Goal: Task Accomplishment & Management: Use online tool/utility

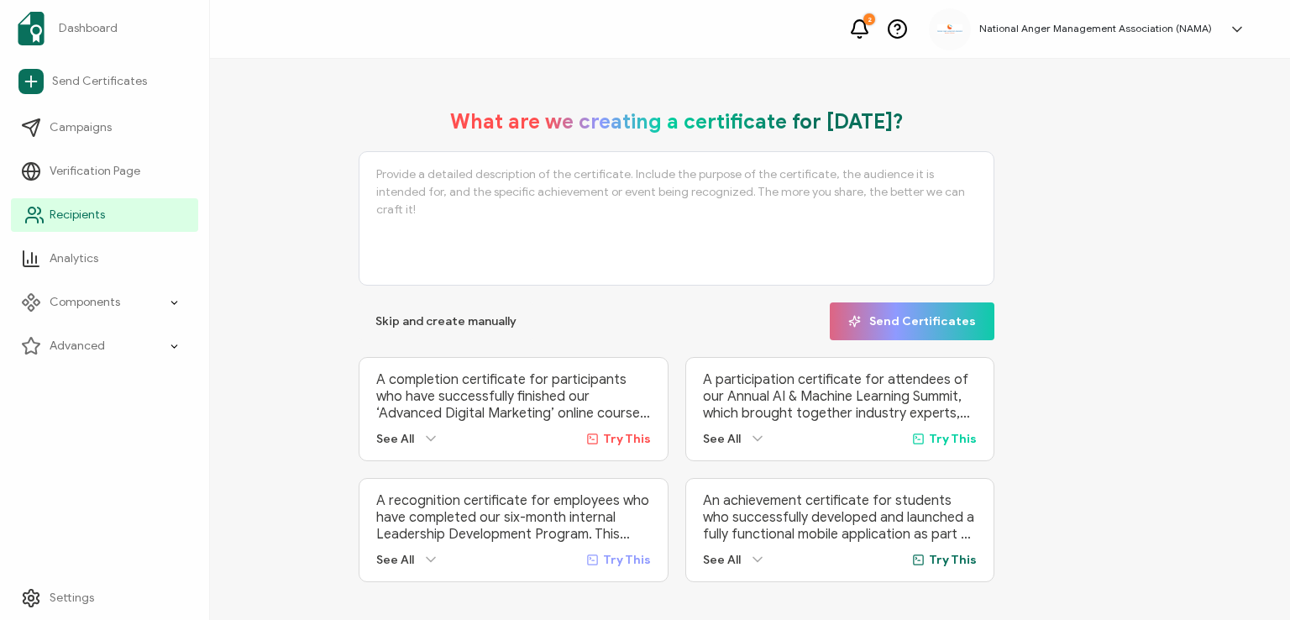
click at [60, 209] on span "Recipients" at bounding box center [77, 215] width 55 height 17
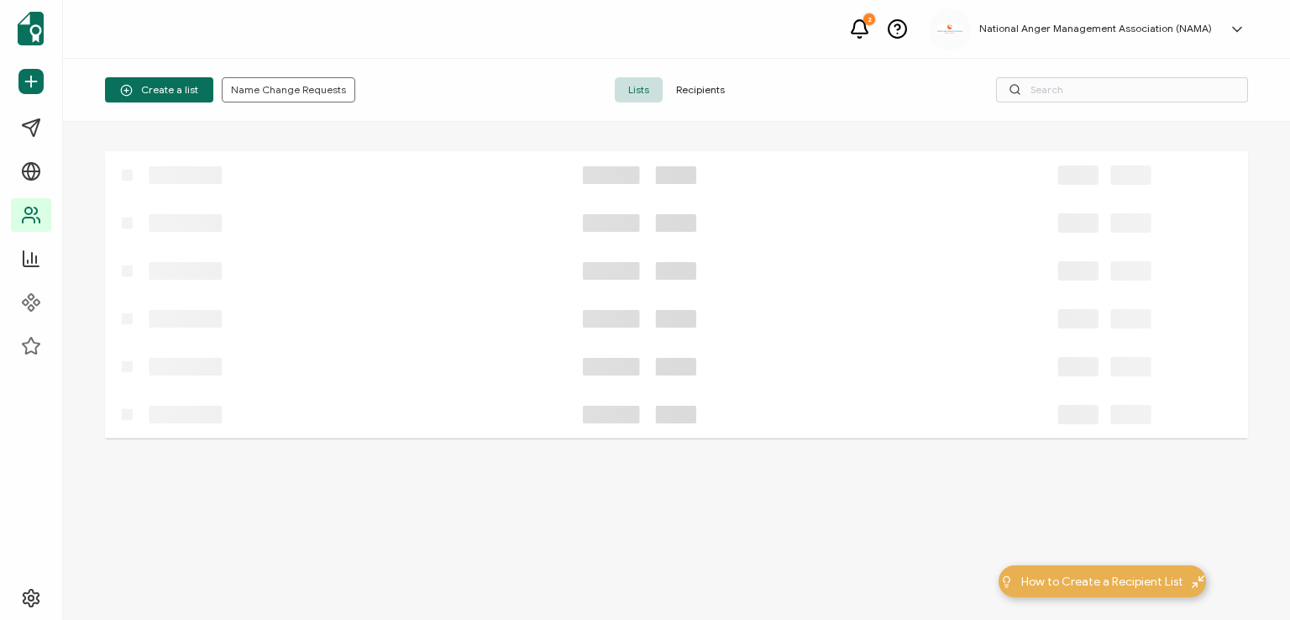
click at [703, 83] on span "Recipients" at bounding box center [701, 89] width 76 height 25
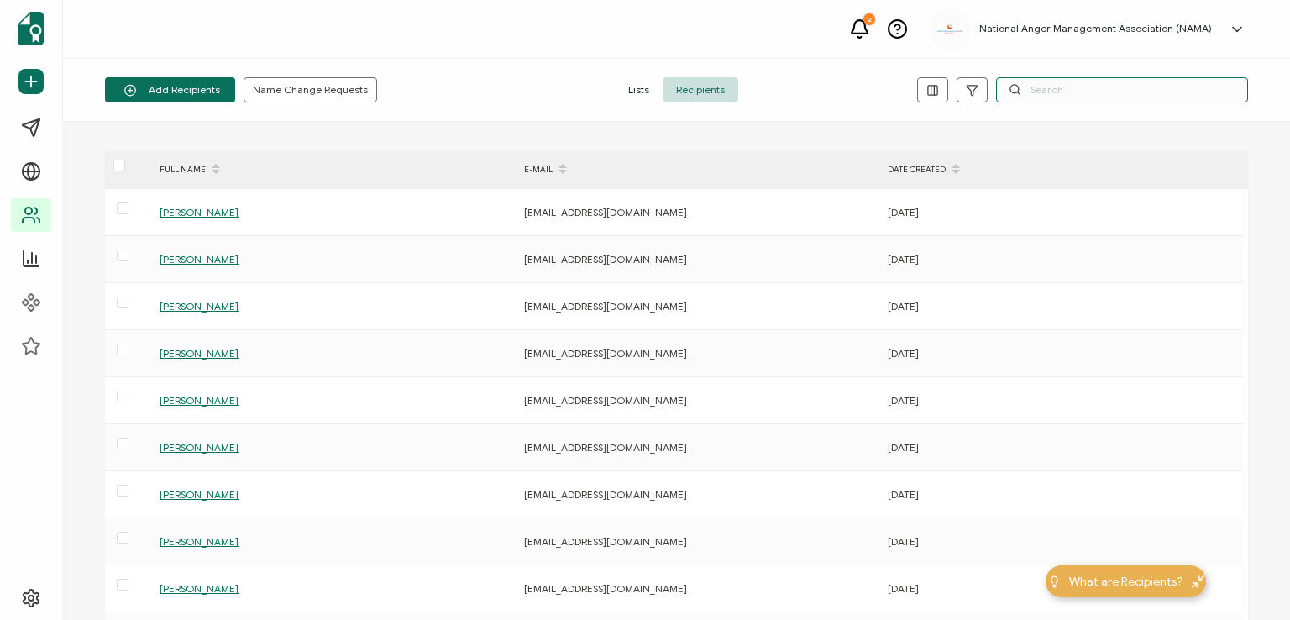
paste input "[PERSON_NAME]"
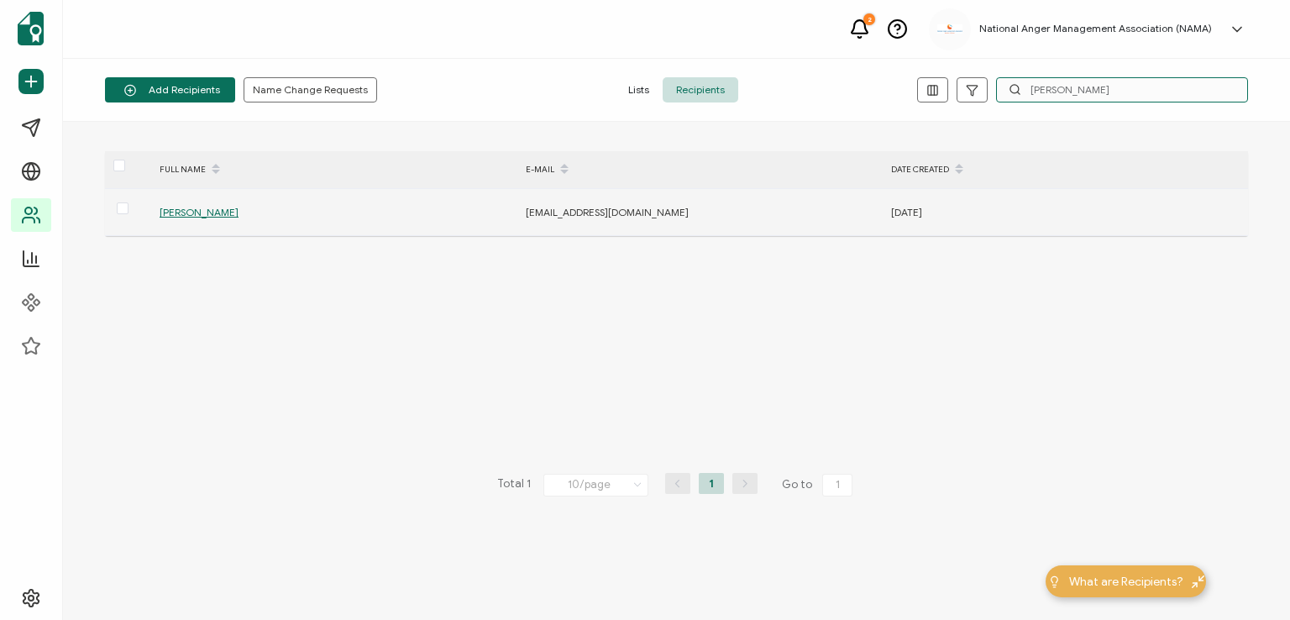
type input "[PERSON_NAME]"
click at [187, 206] on span "[PERSON_NAME]" at bounding box center [199, 212] width 79 height 13
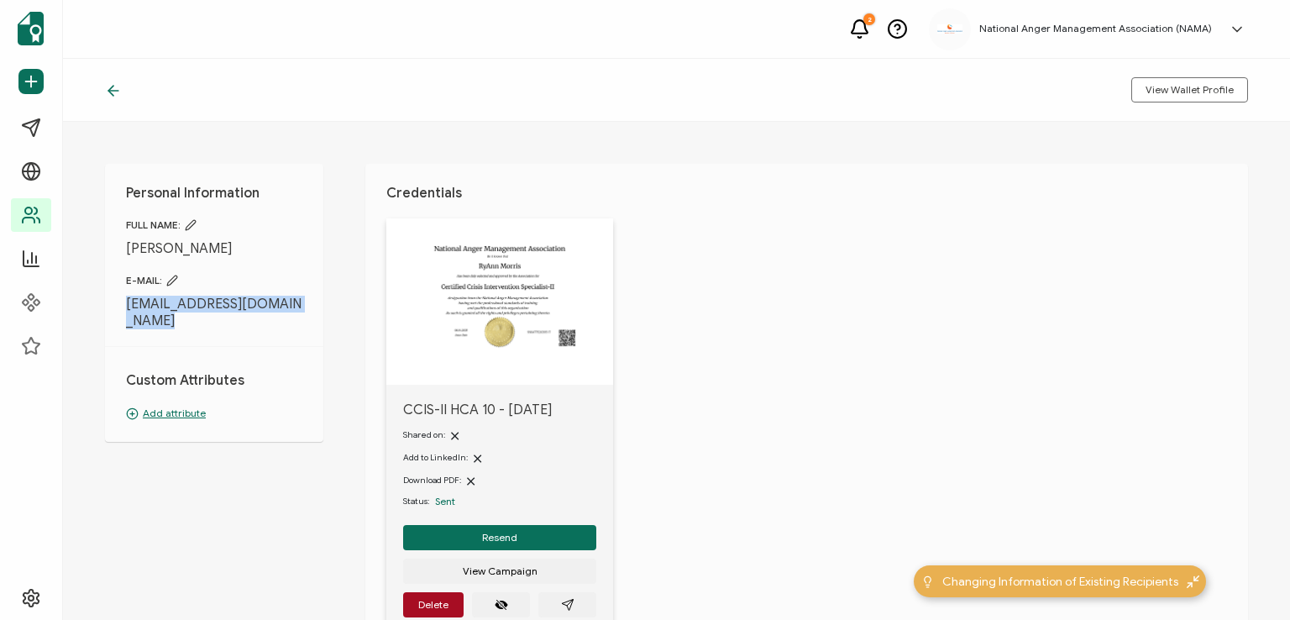
drag, startPoint x: 122, startPoint y: 303, endPoint x: 264, endPoint y: 316, distance: 142.5
click at [264, 316] on div "Personal Information FULL NAME: [PERSON_NAME] E-MAIL: [EMAIL_ADDRESS][DOMAIN_NA…" at bounding box center [214, 303] width 218 height 278
copy div "[EMAIL_ADDRESS][DOMAIN_NAME]"
click at [269, 304] on span "[EMAIL_ADDRESS][DOMAIN_NAME]" at bounding box center [214, 313] width 176 height 34
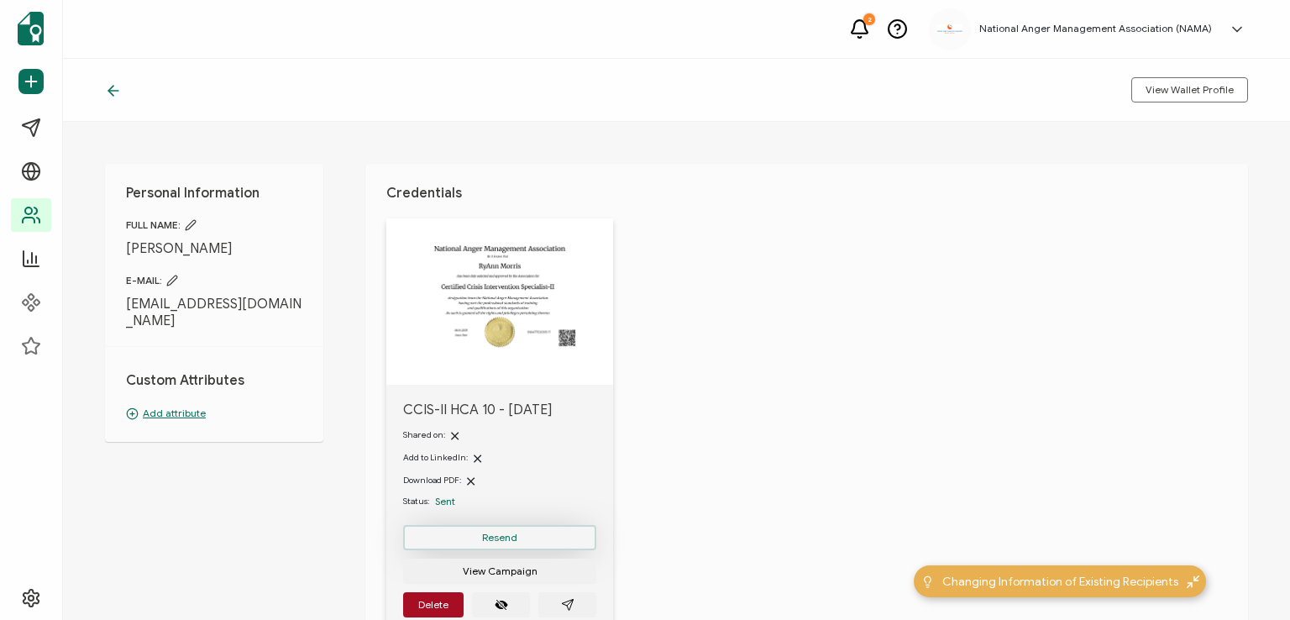
click at [506, 533] on span "Resend" at bounding box center [499, 538] width 35 height 10
click at [111, 92] on icon at bounding box center [113, 90] width 17 height 17
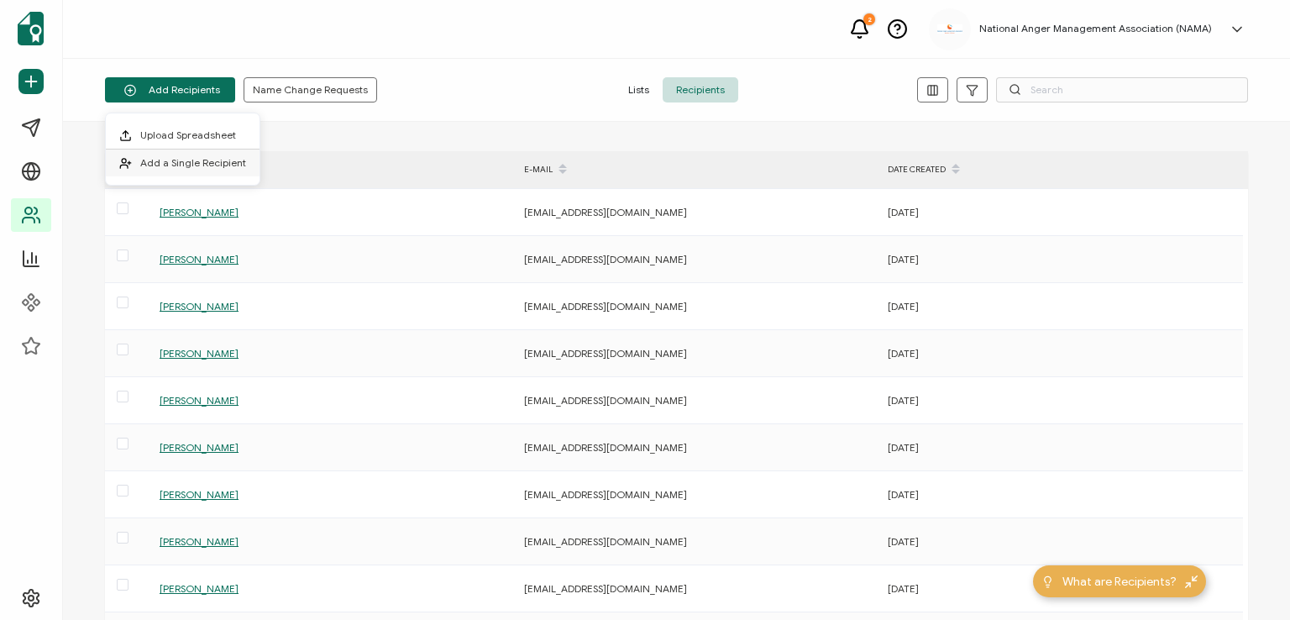
click at [181, 166] on span "Add a Single Recipient" at bounding box center [193, 162] width 106 height 13
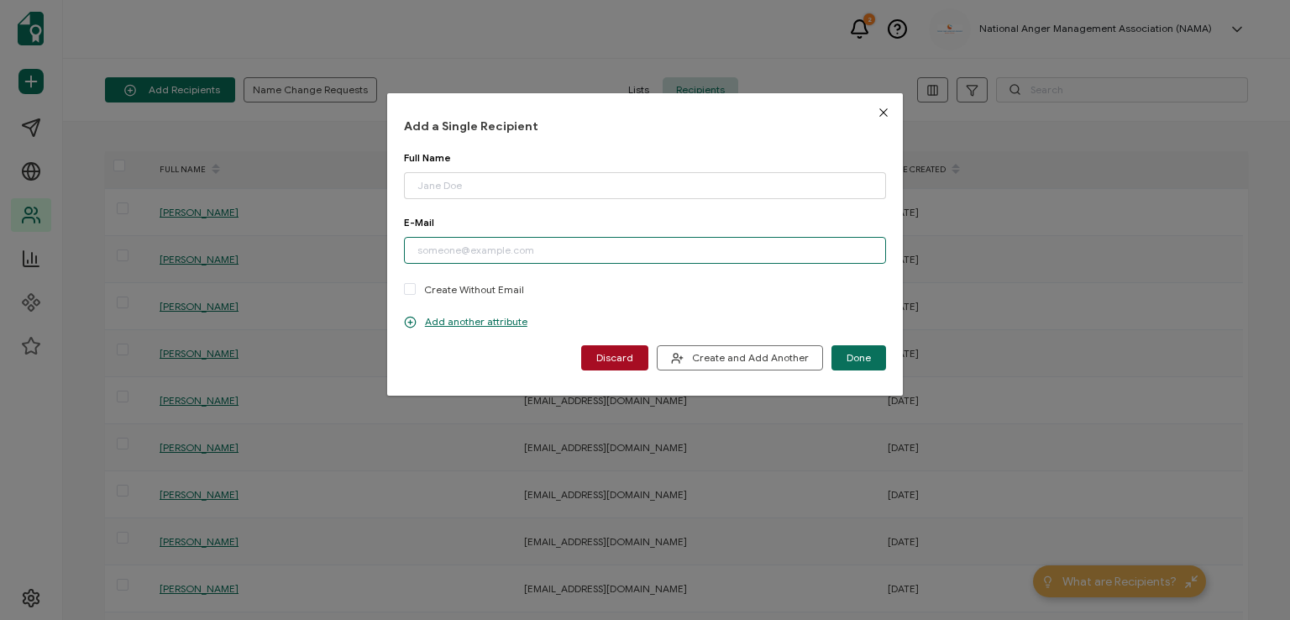
paste input "[PERSON_NAME][EMAIL_ADDRESS][DOMAIN_NAME]"
type input "[PERSON_NAME][EMAIL_ADDRESS][DOMAIN_NAME]"
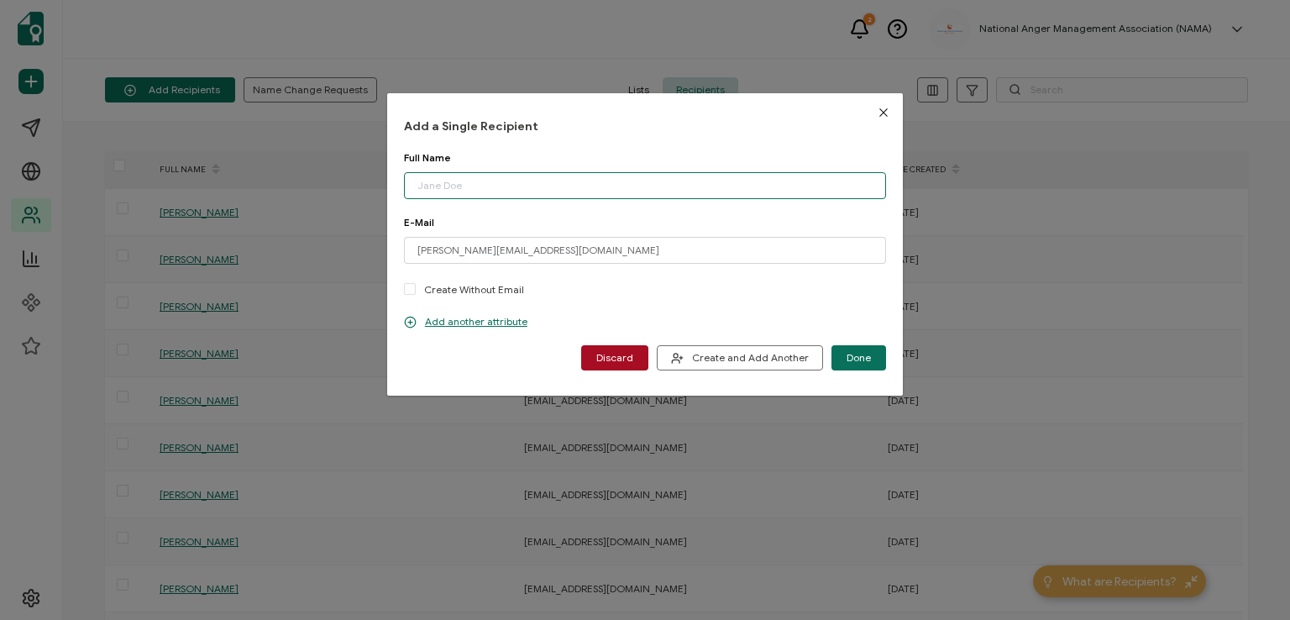
paste input "[PERSON_NAME]"
type input "[PERSON_NAME]"
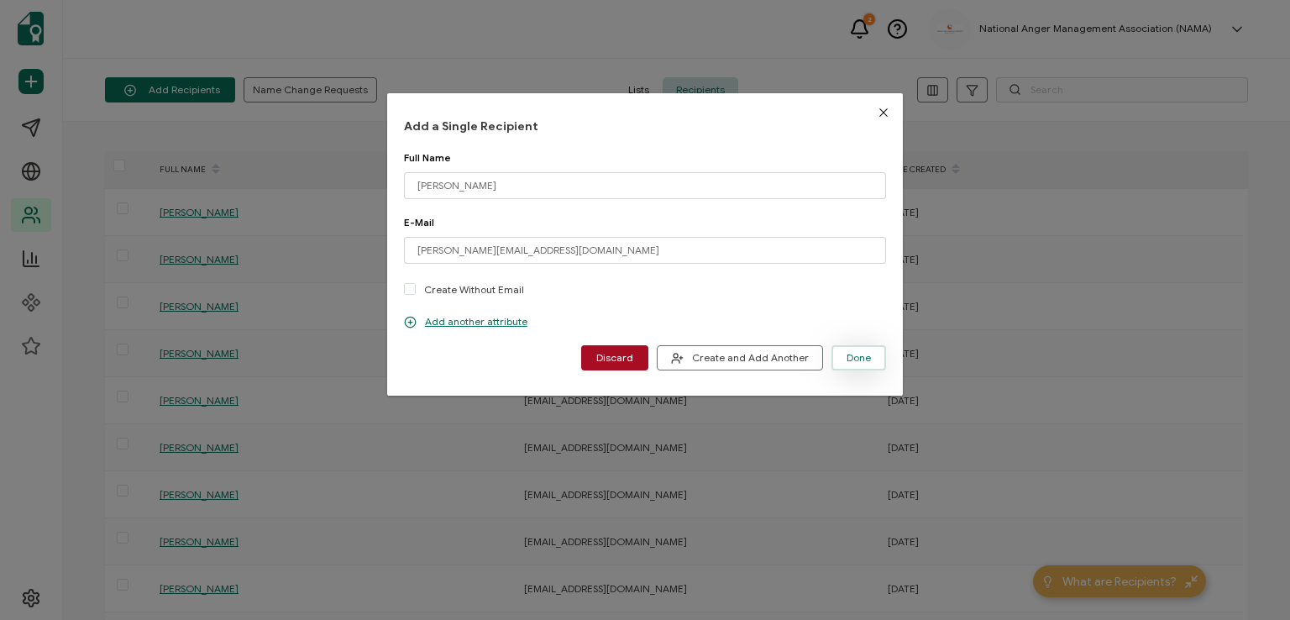
click at [842, 356] on button "Done" at bounding box center [859, 357] width 55 height 25
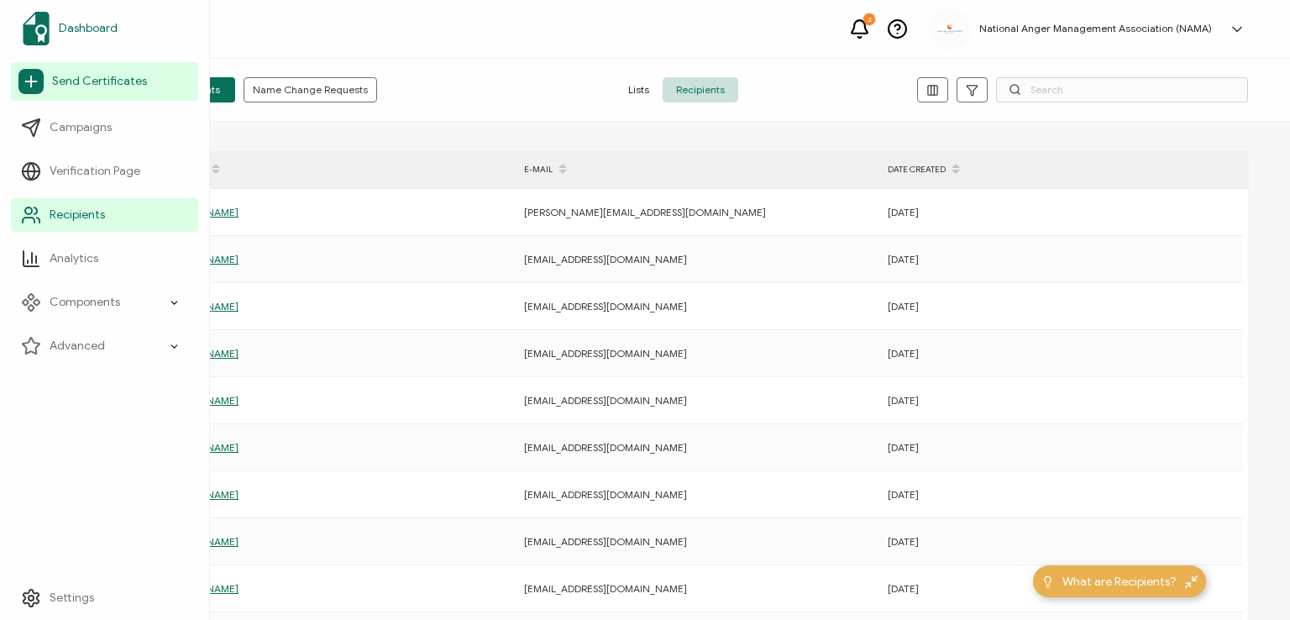
click at [74, 25] on span "Dashboard" at bounding box center [88, 28] width 59 height 17
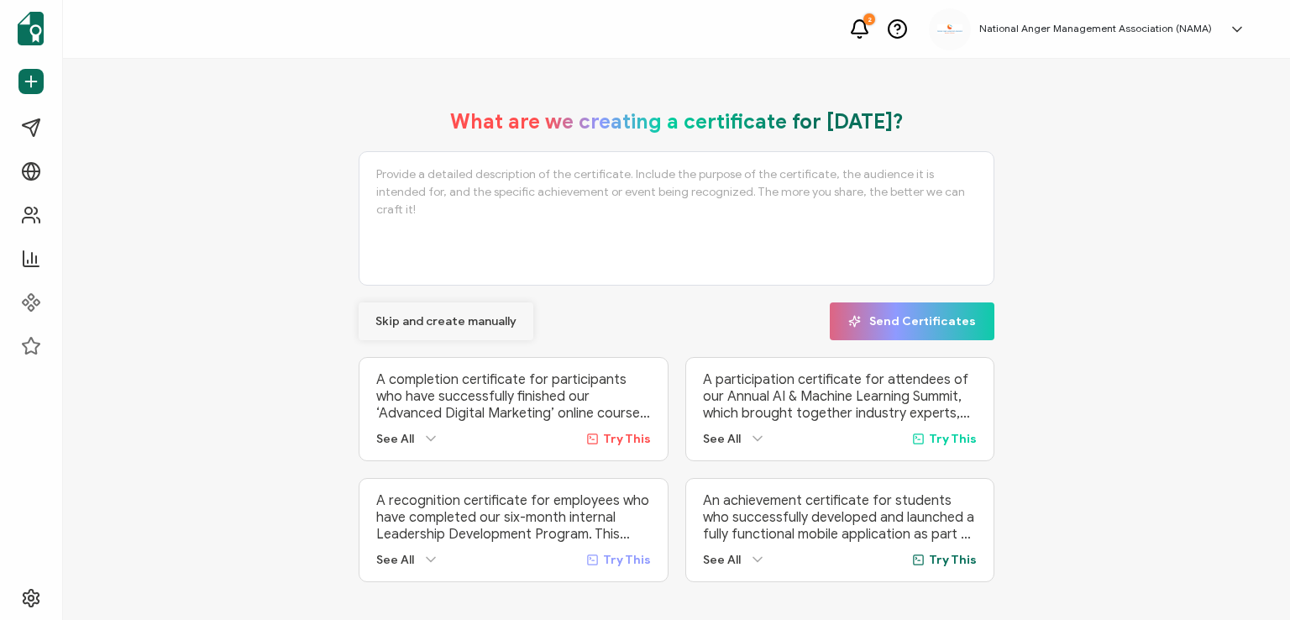
click at [410, 316] on span "Skip and create manually" at bounding box center [446, 322] width 141 height 12
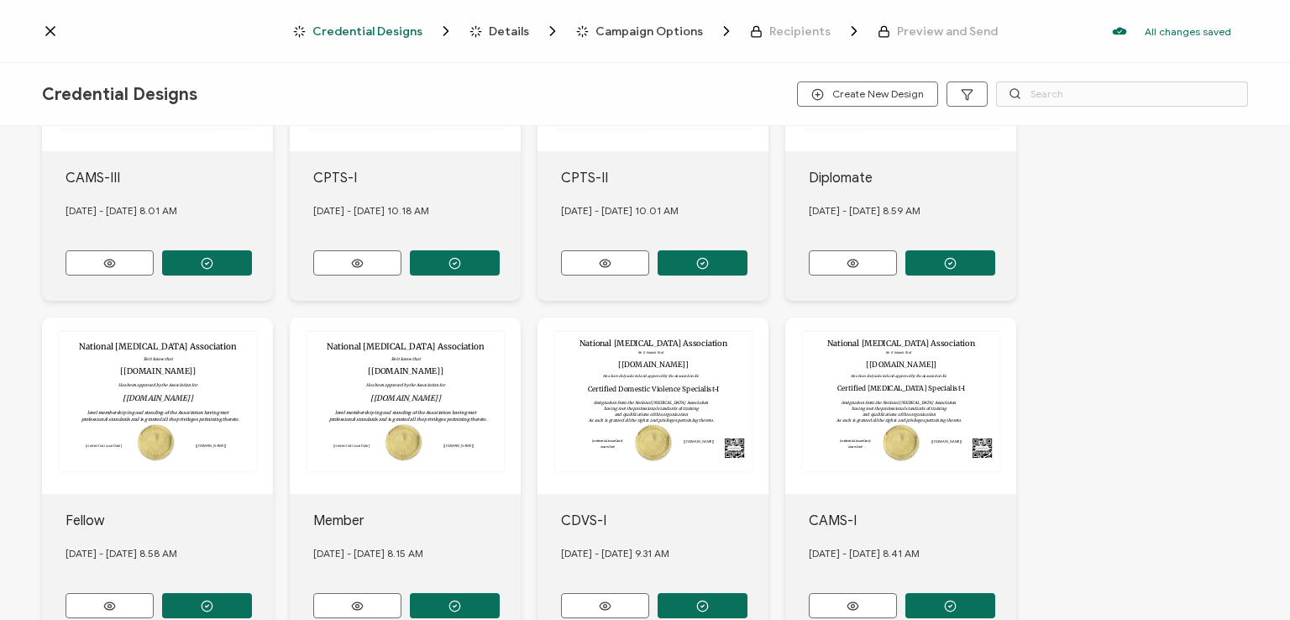
scroll to position [420, 0]
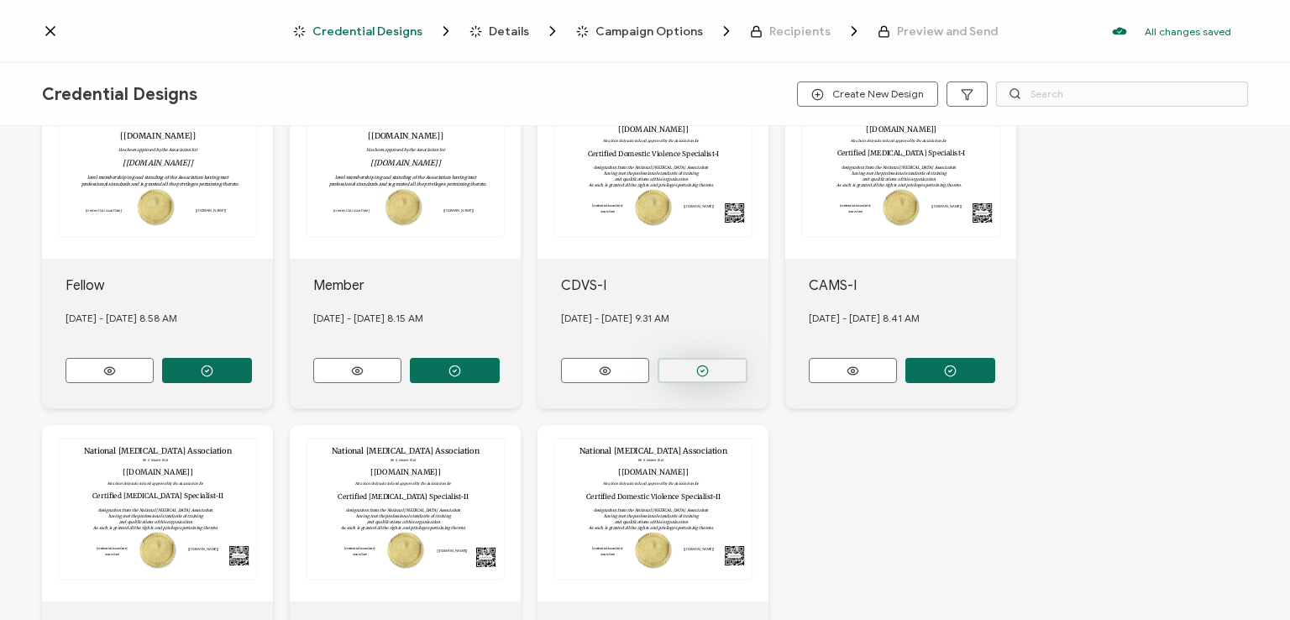
click at [252, 40] on button "button" at bounding box center [207, 27] width 90 height 25
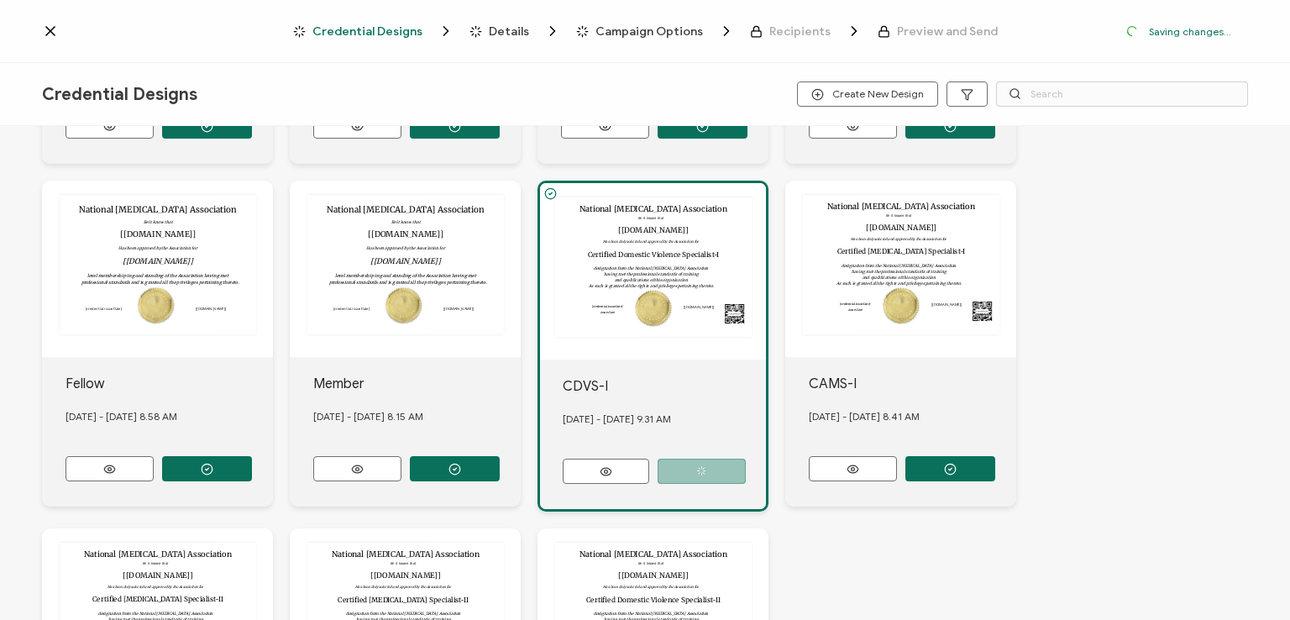
scroll to position [518, 0]
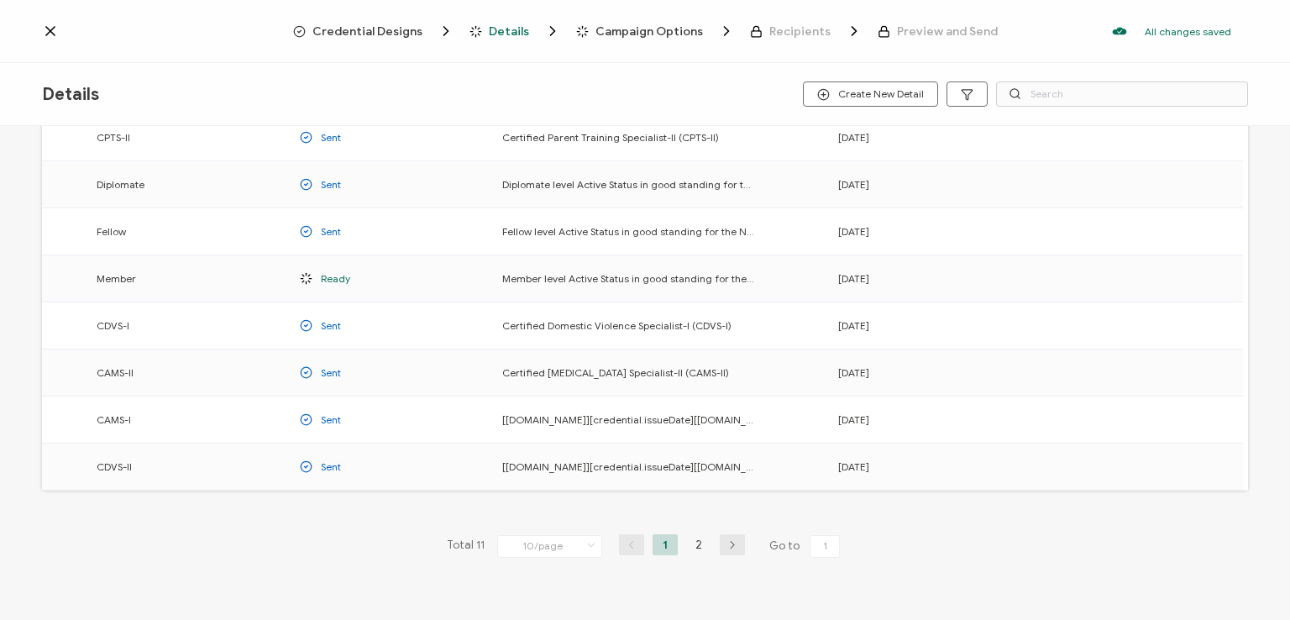
scroll to position [221, 0]
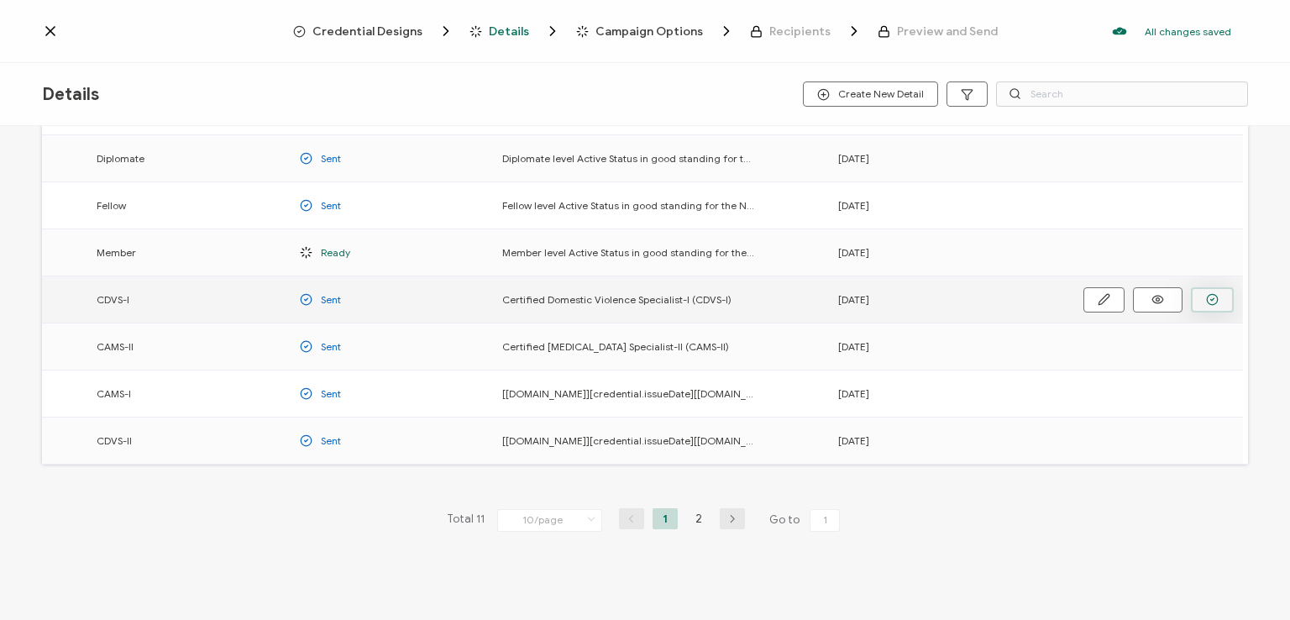
click at [0, 0] on button "button" at bounding box center [0, 0] width 0 height 0
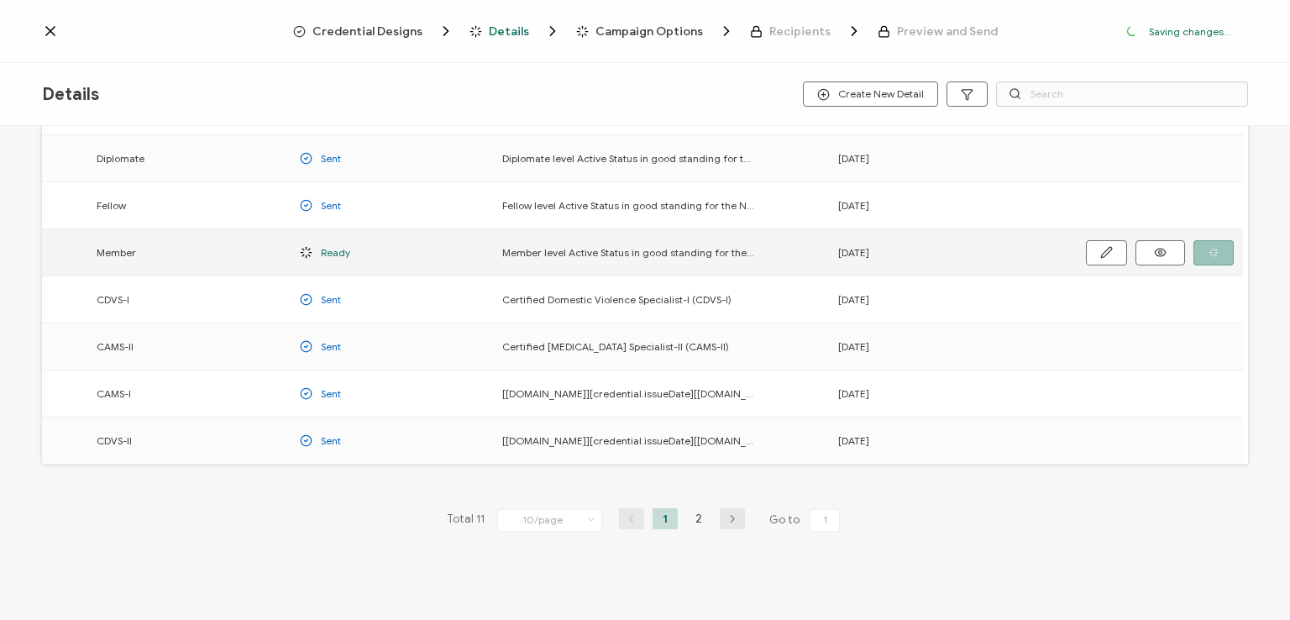
scroll to position [276, 0]
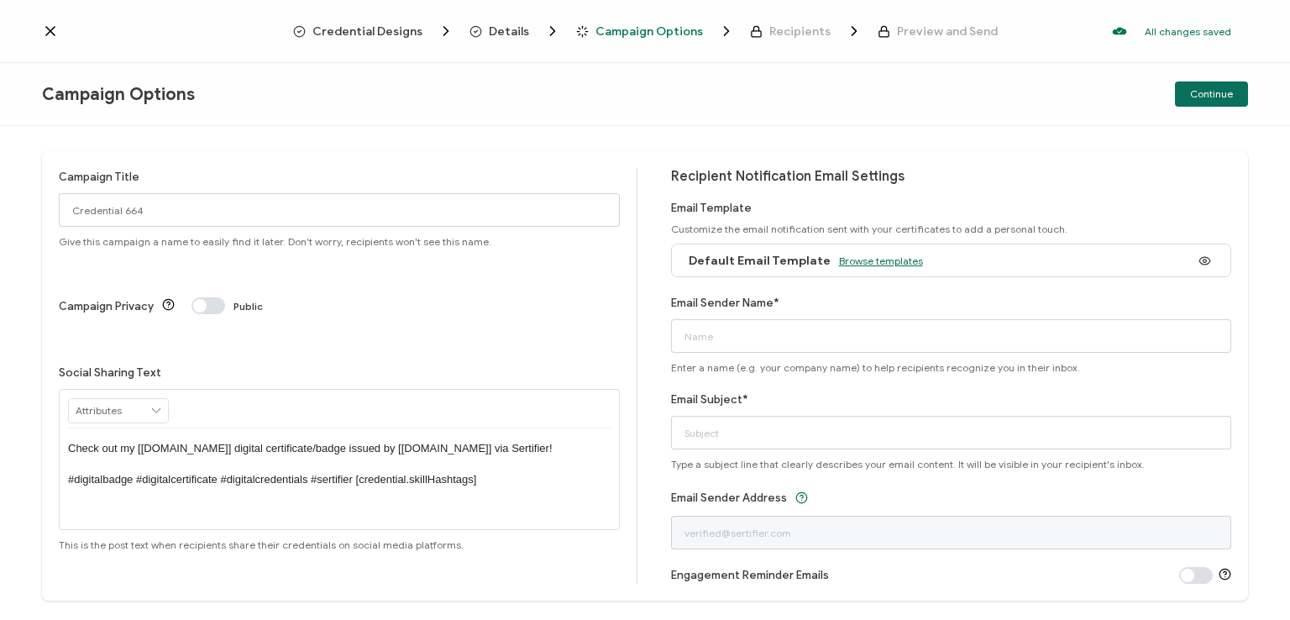
click at [870, 259] on span "Browse templates" at bounding box center [881, 261] width 84 height 13
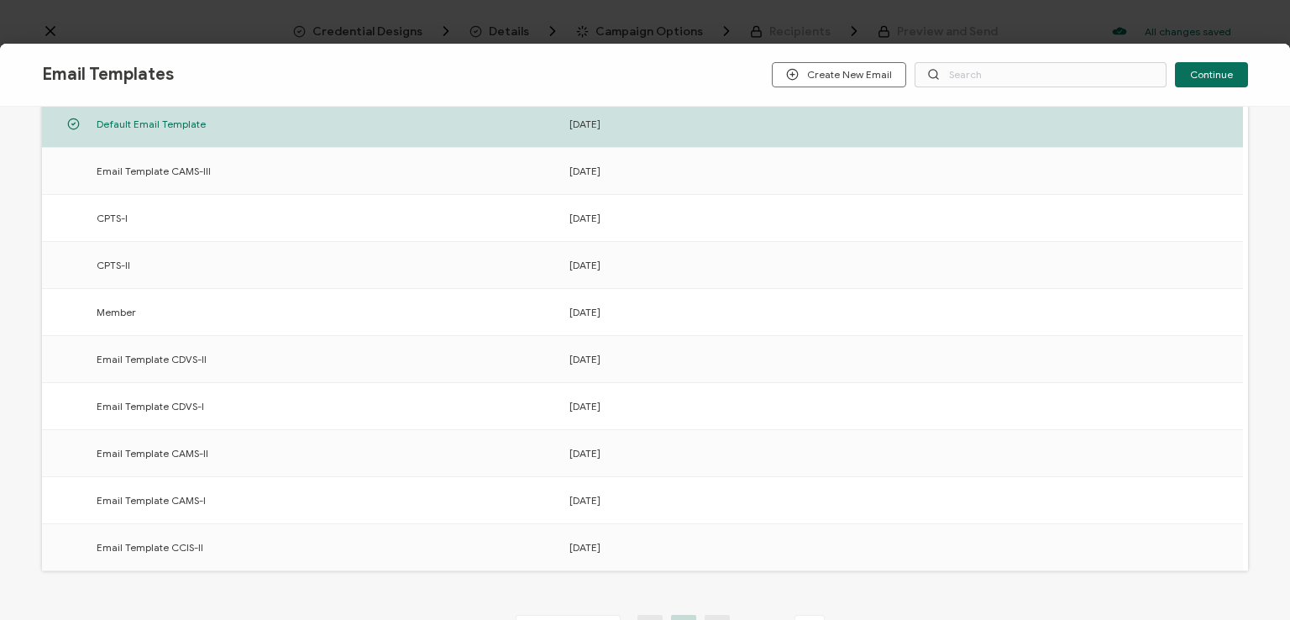
scroll to position [252, 0]
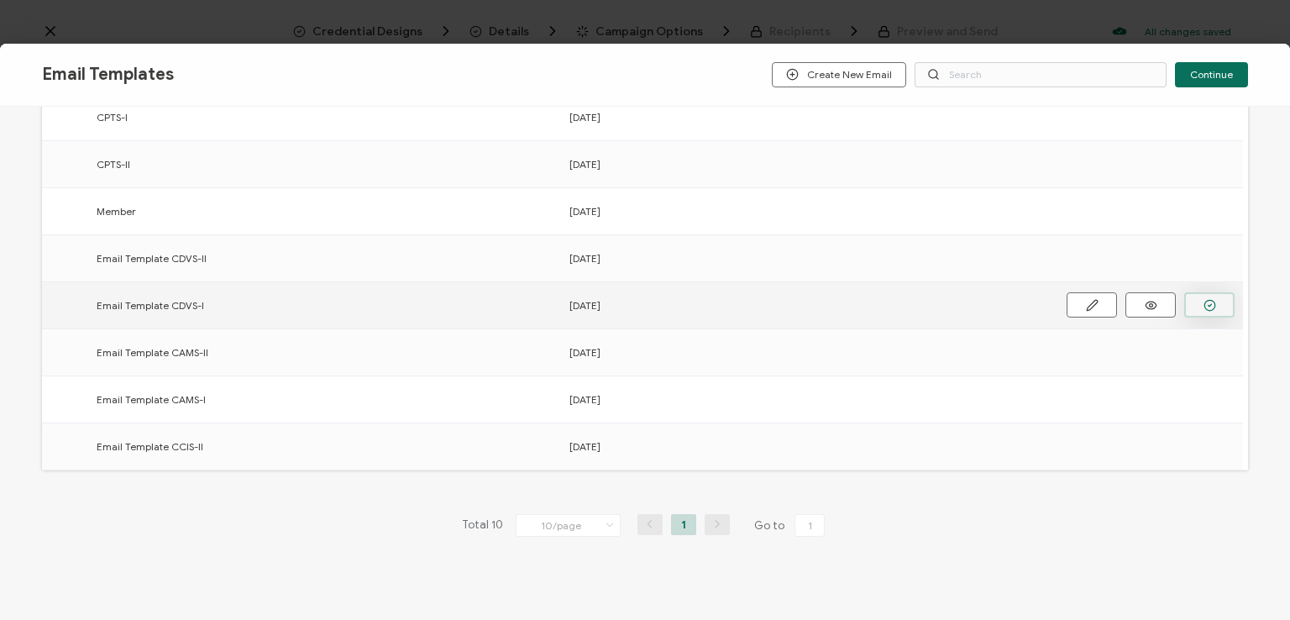
click at [0, 0] on button "button" at bounding box center [0, 0] width 0 height 0
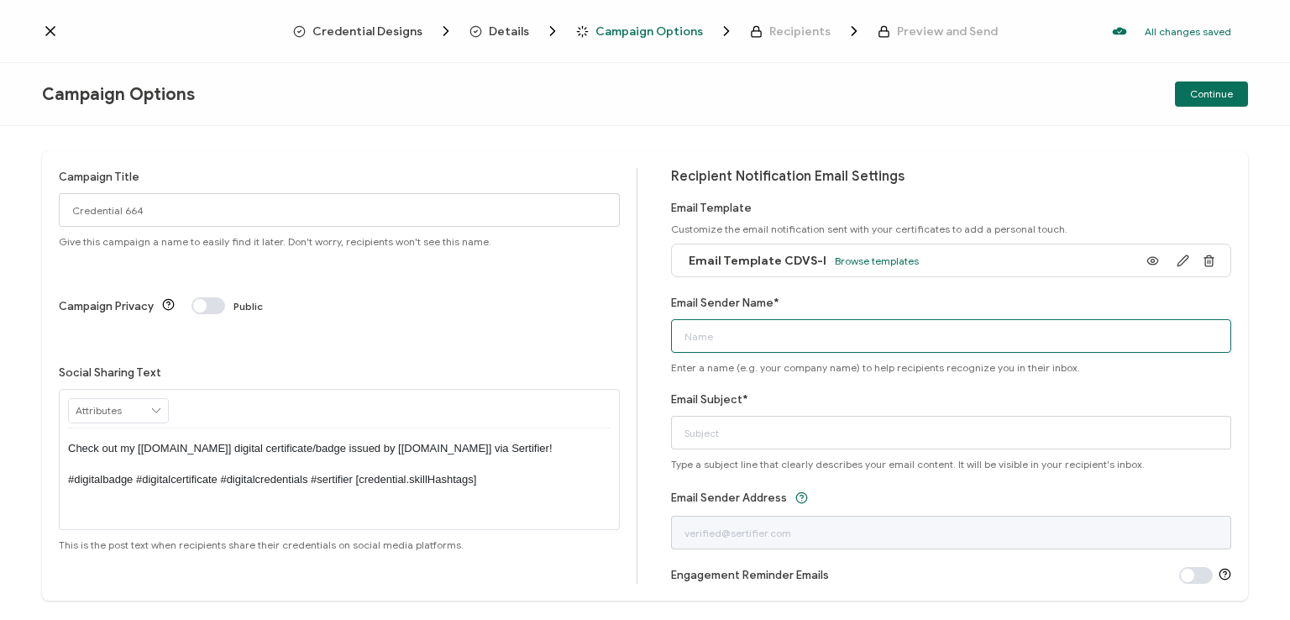
click at [895, 337] on input "Email Sender Name*" at bounding box center [951, 336] width 561 height 34
type input "National [MEDICAL_DATA] Association"
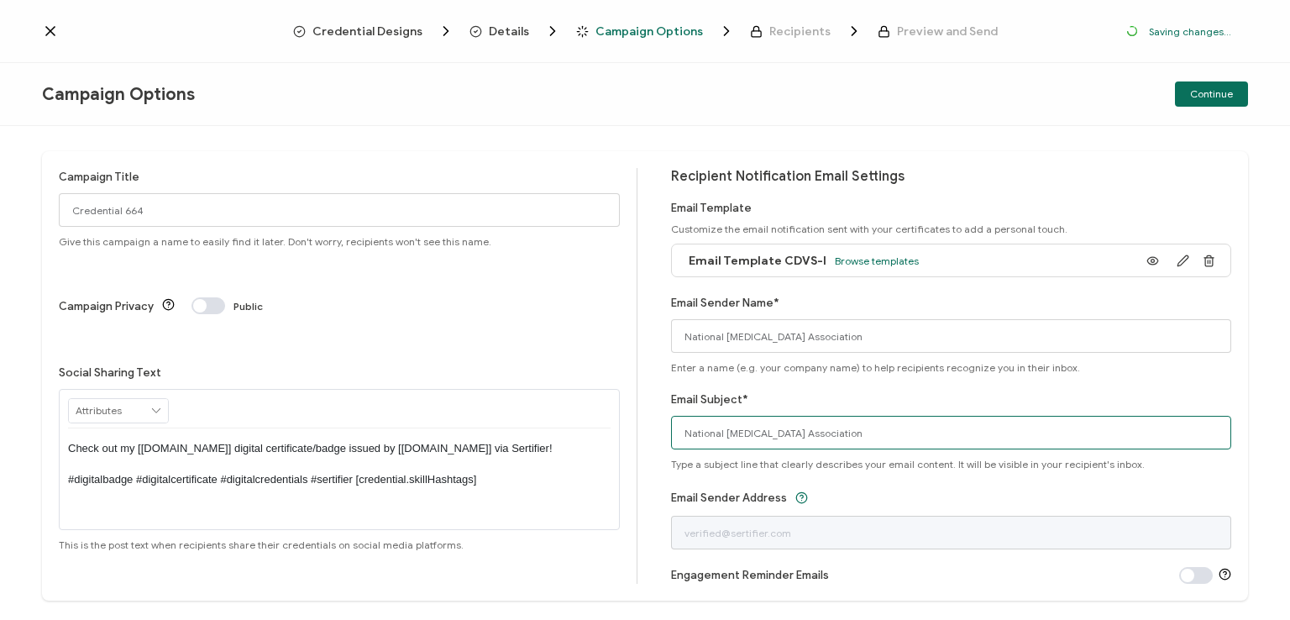
drag, startPoint x: 887, startPoint y: 432, endPoint x: 663, endPoint y: 439, distance: 224.4
click at [663, 439] on div "Campaign Title Credential 664 Give this campaign a name to easily find it later…" at bounding box center [645, 375] width 1206 height 449
type input "CDVS-I digital certificate"
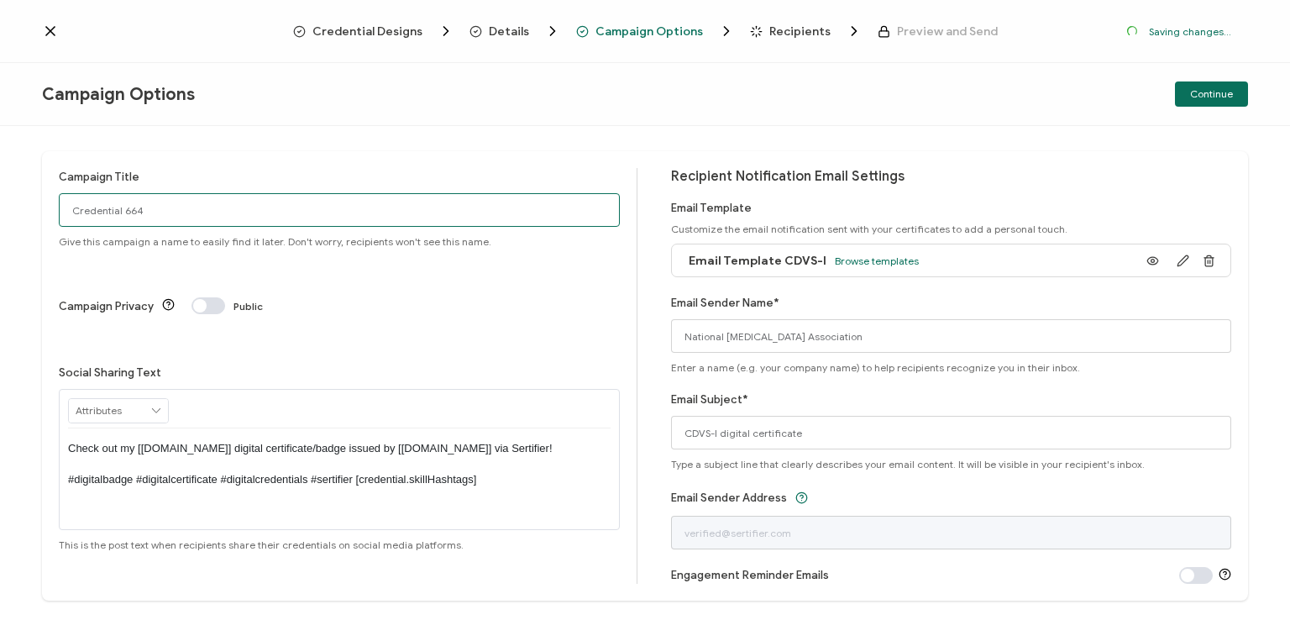
drag, startPoint x: 229, startPoint y: 213, endPoint x: 74, endPoint y: 196, distance: 155.5
click at [74, 196] on input "Credential 664" at bounding box center [339, 210] width 561 height 34
type input "CDVS-I 1 - [DATE]"
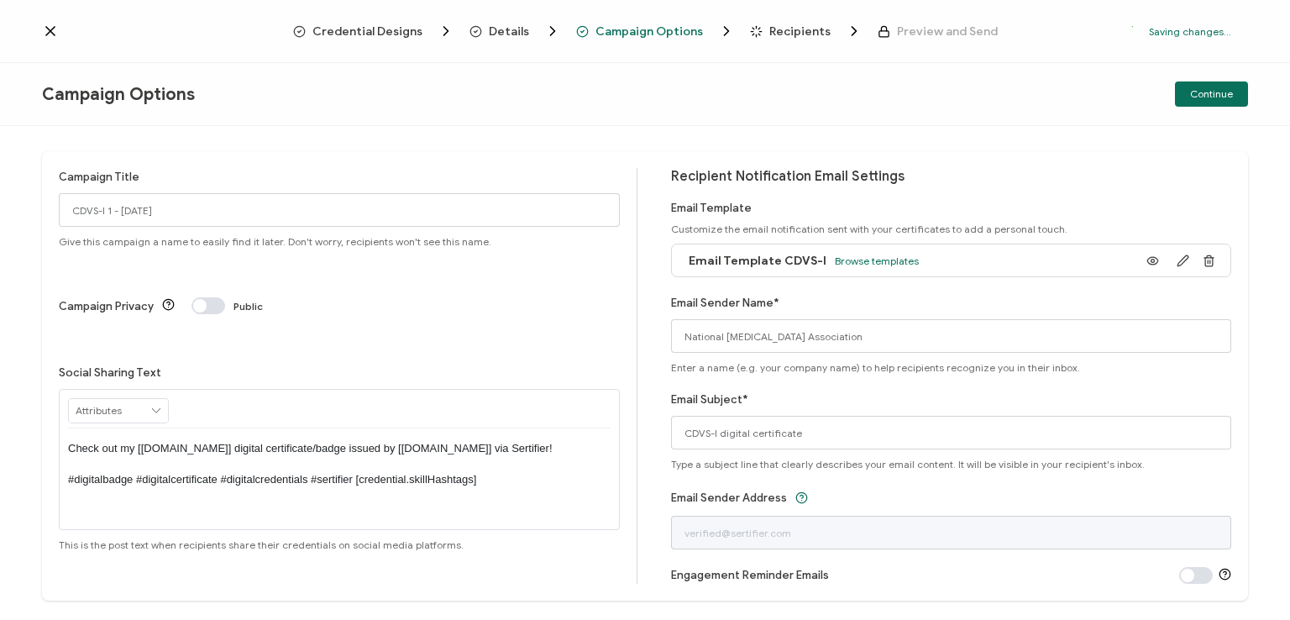
click at [335, 441] on p "Check out my [[DOMAIN_NAME]] digital certificate/badge issued by [[DOMAIN_NAME]…" at bounding box center [339, 464] width 543 height 46
click at [560, 113] on div "Campaign Options Continue" at bounding box center [645, 94] width 1290 height 63
click at [975, 138] on div "Campaign Title CDVS-I 1 - [DATE] Give this campaign a name to easily find it la…" at bounding box center [645, 373] width 1290 height 494
click at [1212, 92] on span "Continue" at bounding box center [1212, 94] width 43 height 10
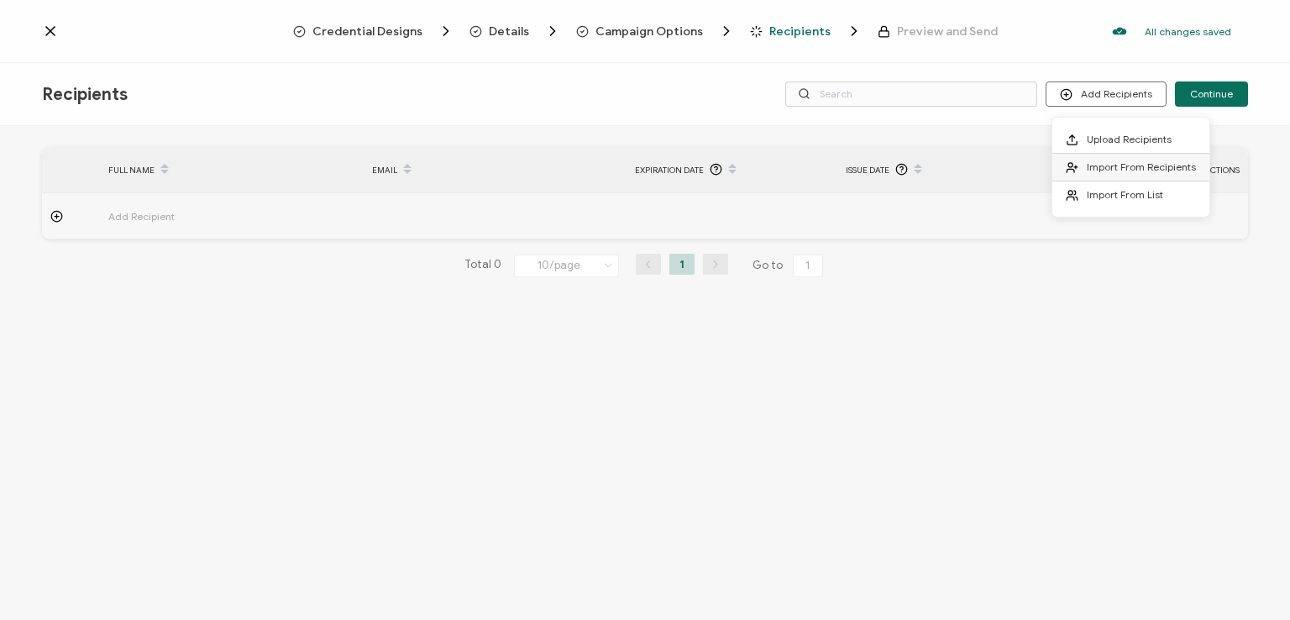
click at [1139, 166] on span "Import From Recipients" at bounding box center [1141, 166] width 109 height 13
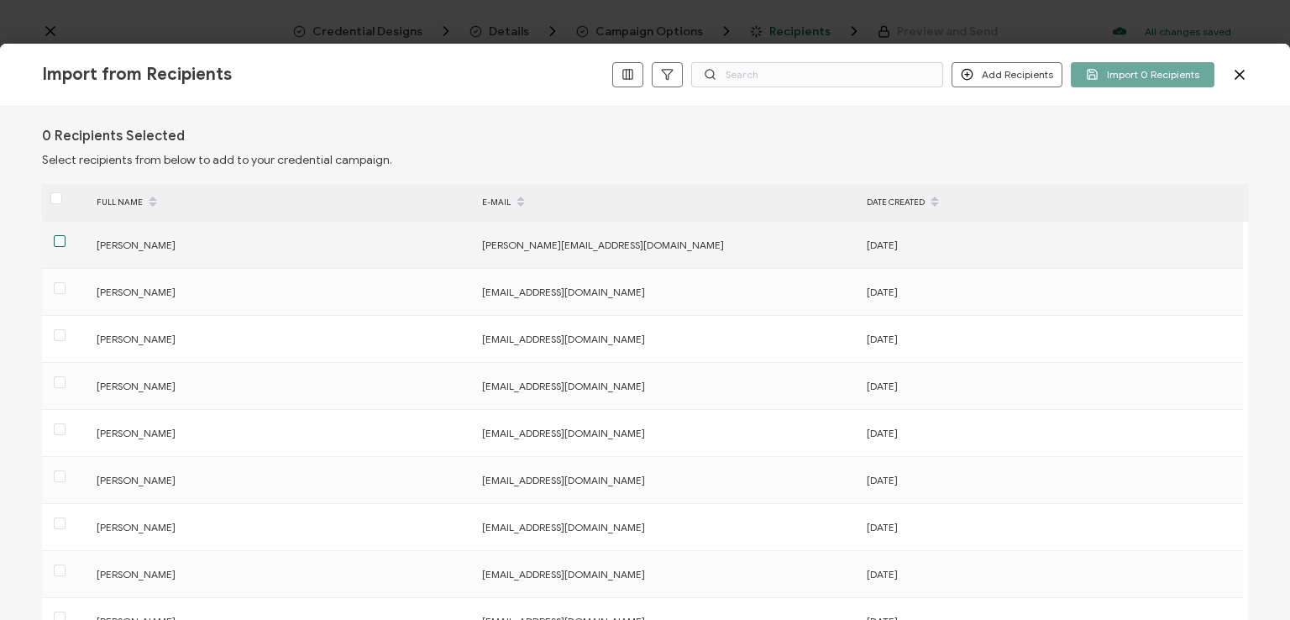
click at [63, 241] on span at bounding box center [60, 241] width 12 height 12
click at [66, 235] on input "checkbox" at bounding box center [66, 235] width 0 height 0
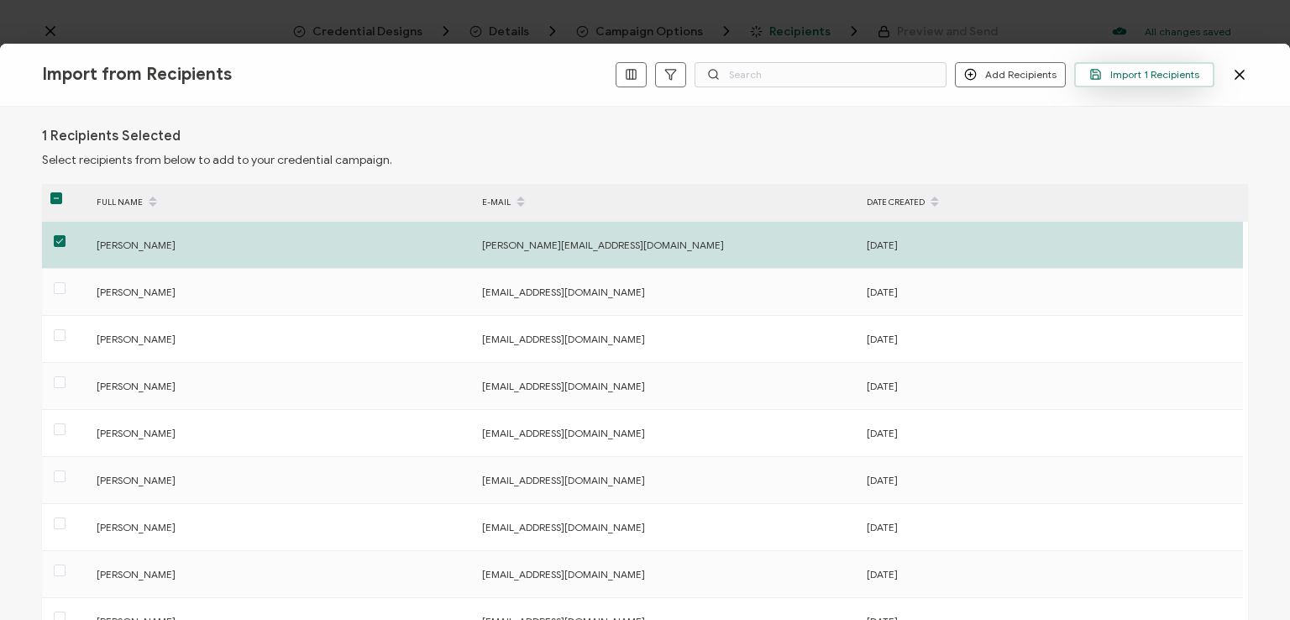
click at [1143, 71] on span "Import 1 Recipients" at bounding box center [1145, 74] width 110 height 13
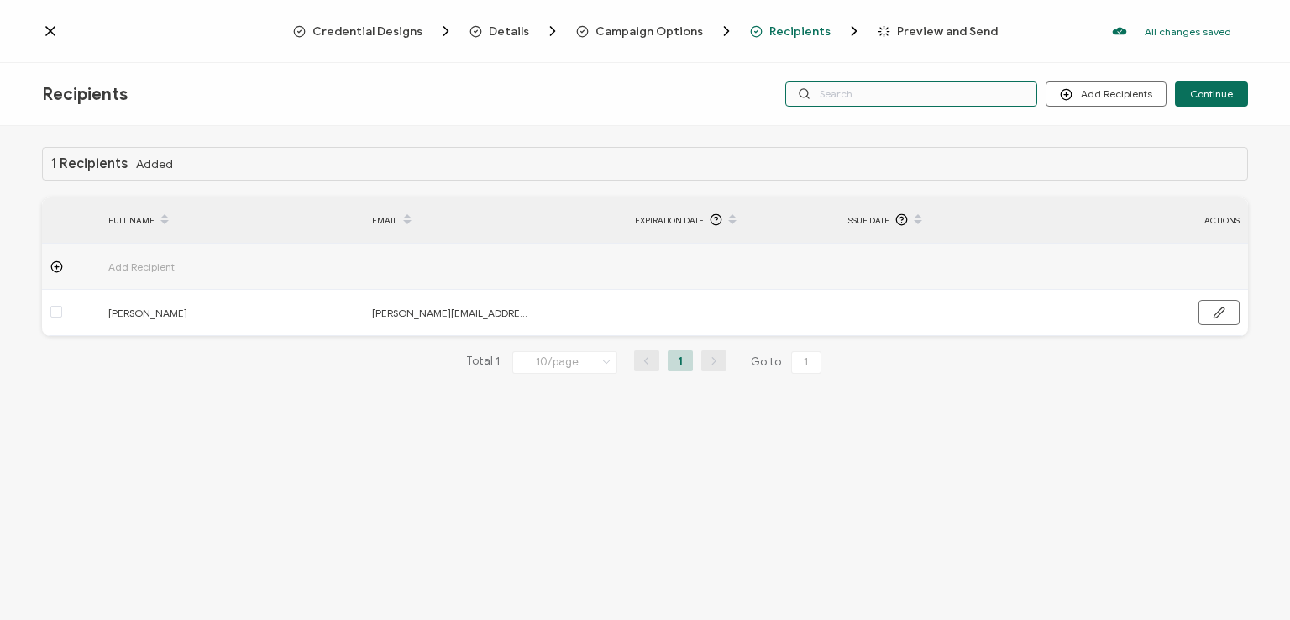
click at [977, 92] on input "text" at bounding box center [912, 93] width 252 height 25
click at [955, 68] on div "Recipients Add Recipients Upload Recipients Import From Recipients Import From …" at bounding box center [645, 94] width 1290 height 63
click at [941, 89] on input "text" at bounding box center [912, 93] width 252 height 25
click at [928, 115] on div "Recipients Add Recipients Upload Recipients Import From Recipients Import From …" at bounding box center [645, 94] width 1290 height 63
click at [926, 97] on input "text" at bounding box center [912, 93] width 252 height 25
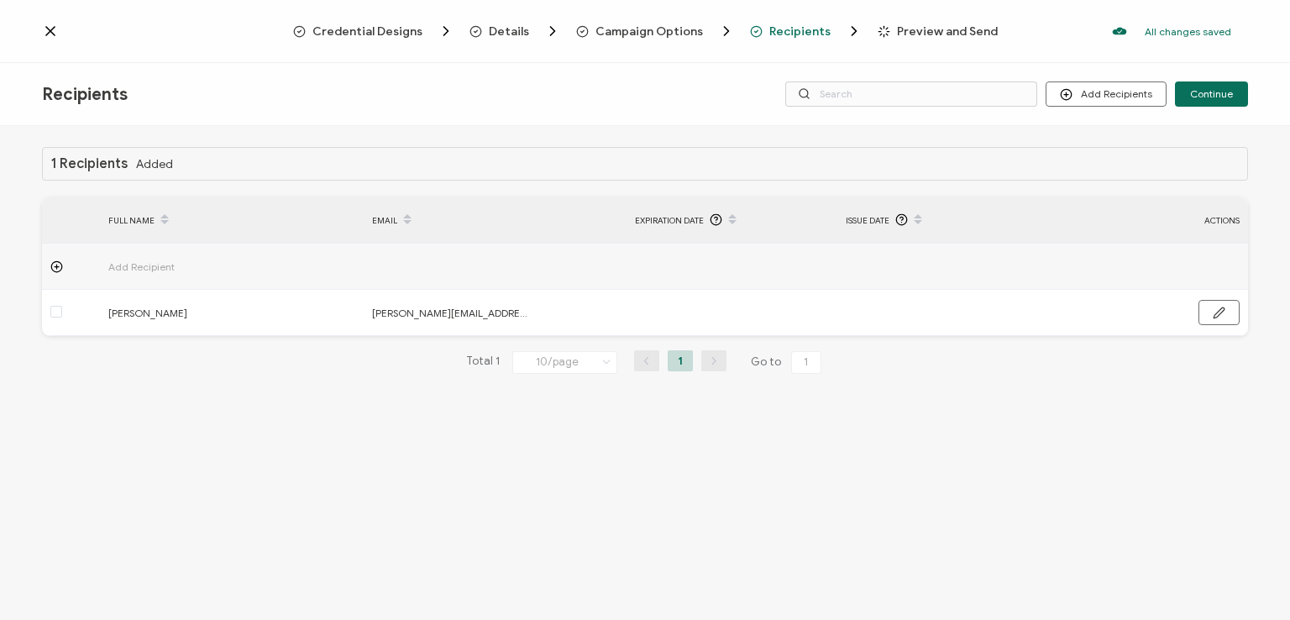
click at [923, 64] on div "Recipients Add Recipients Upload Recipients Import From Recipients Import From …" at bounding box center [645, 94] width 1290 height 63
click at [1211, 94] on span "Continue" at bounding box center [1212, 94] width 43 height 10
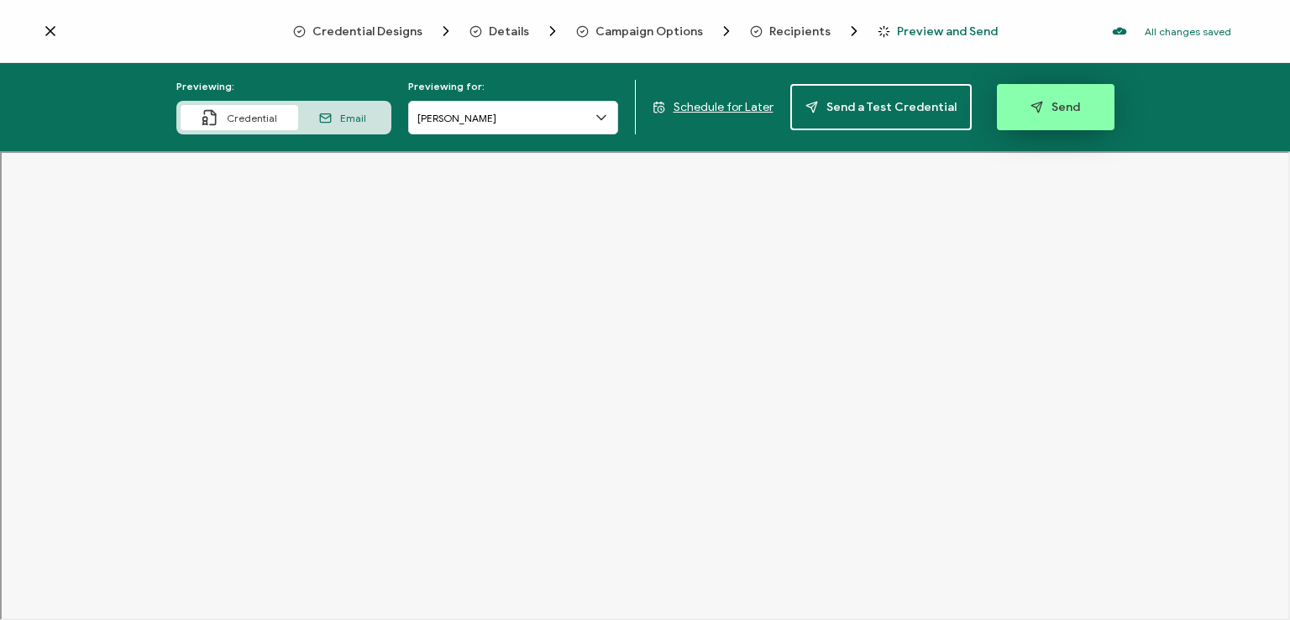
click at [1051, 102] on span "Send" at bounding box center [1056, 107] width 50 height 13
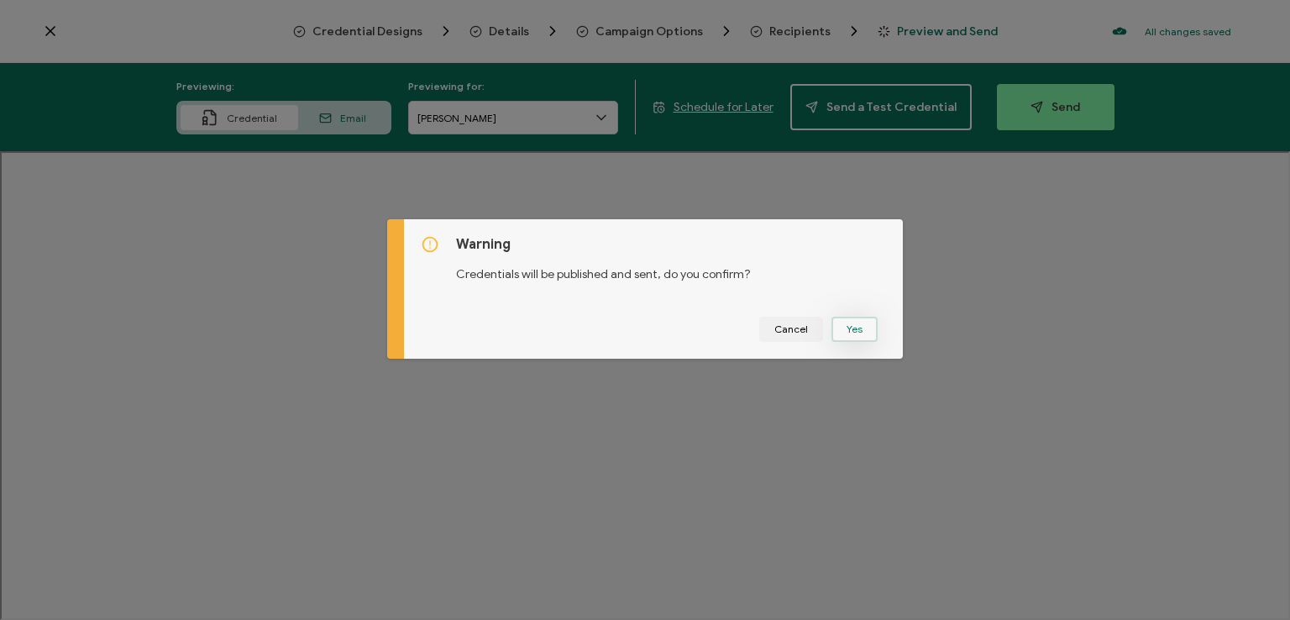
click at [848, 321] on button "Yes" at bounding box center [855, 329] width 46 height 25
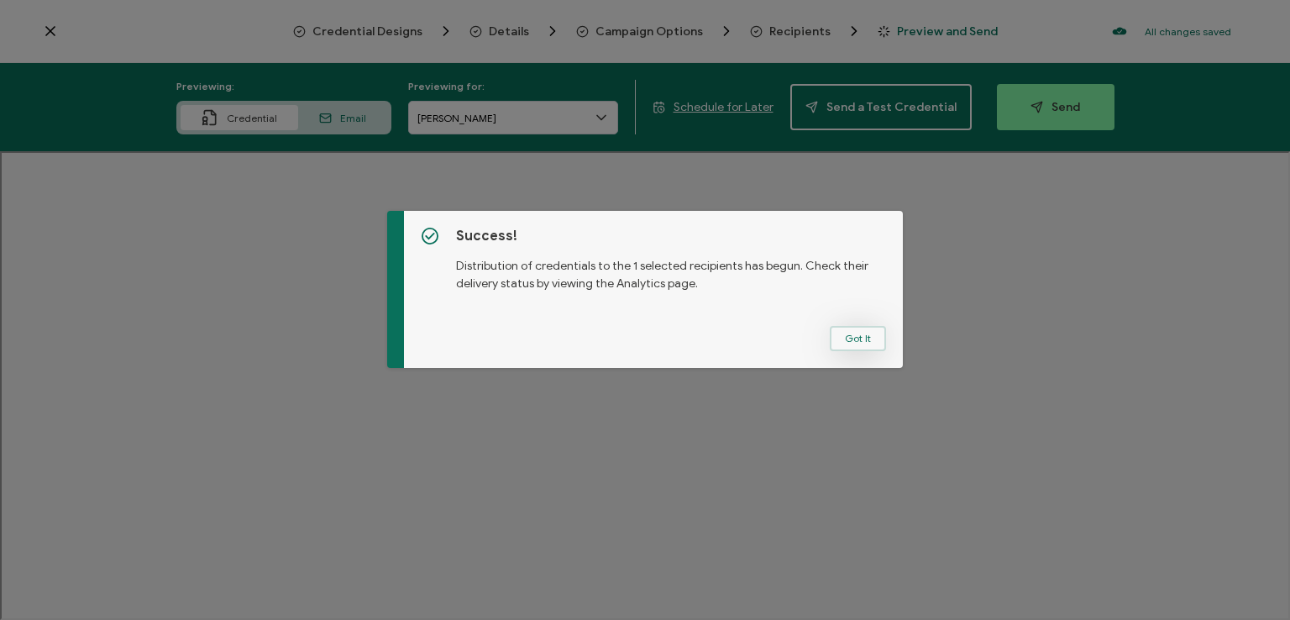
click at [855, 332] on button "Got It" at bounding box center [858, 338] width 56 height 25
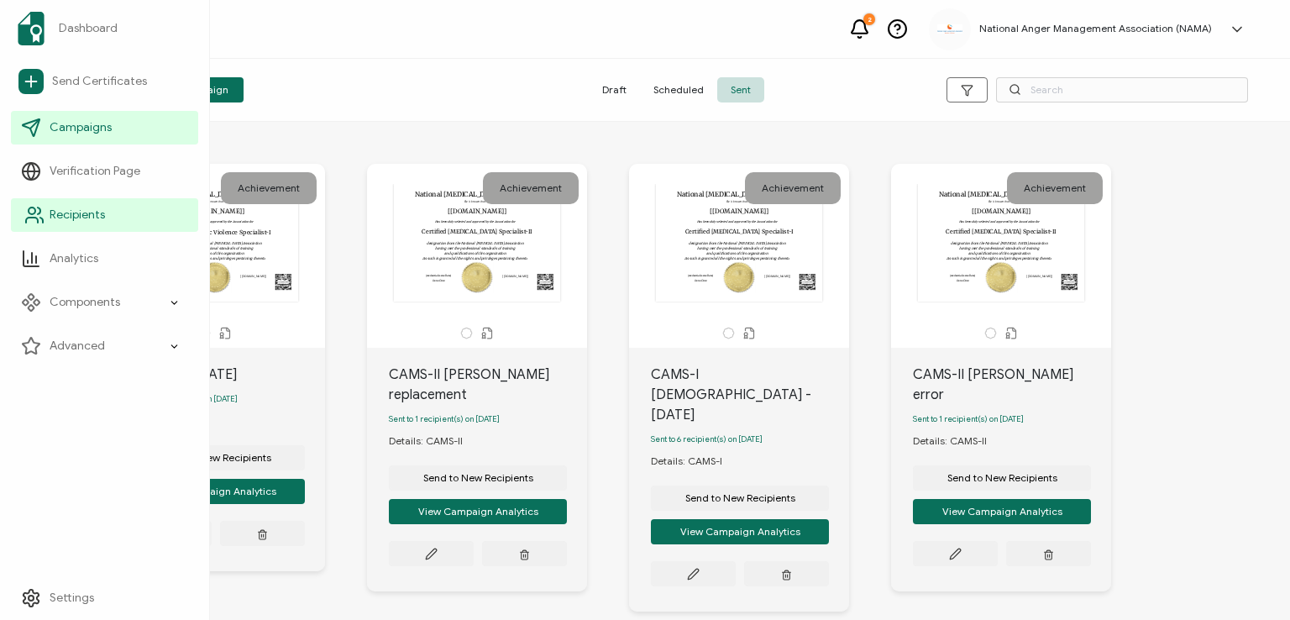
click at [53, 208] on span "Recipients" at bounding box center [77, 215] width 55 height 17
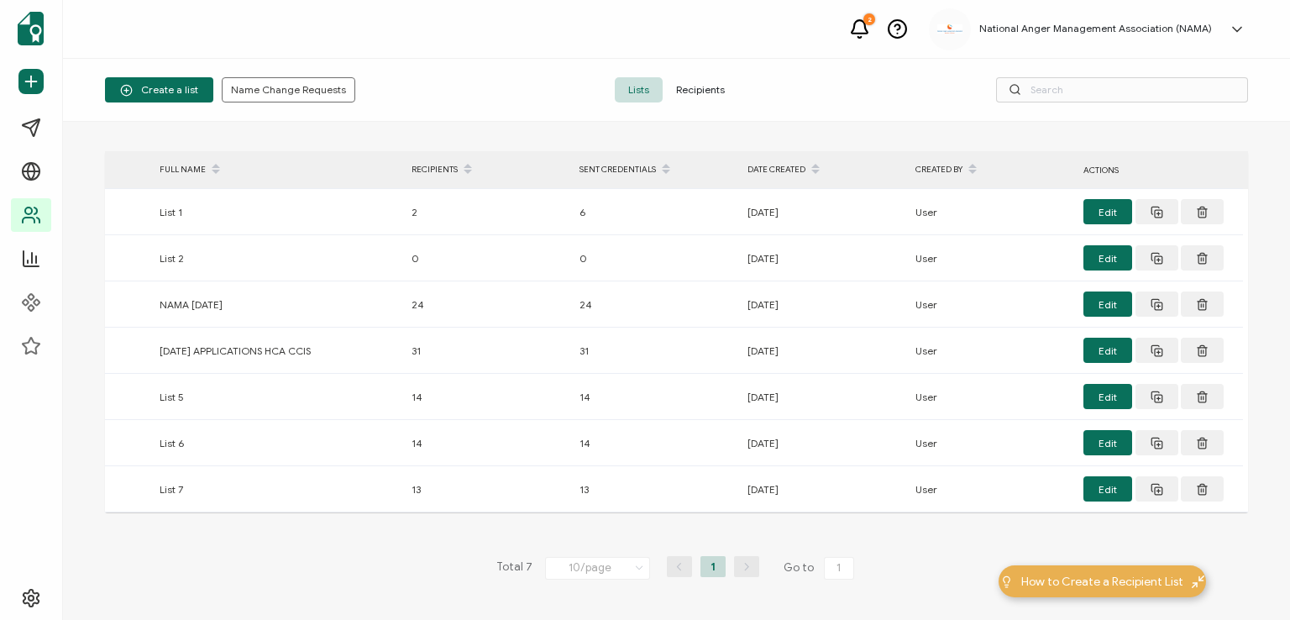
click at [693, 88] on span "Recipients" at bounding box center [701, 89] width 76 height 25
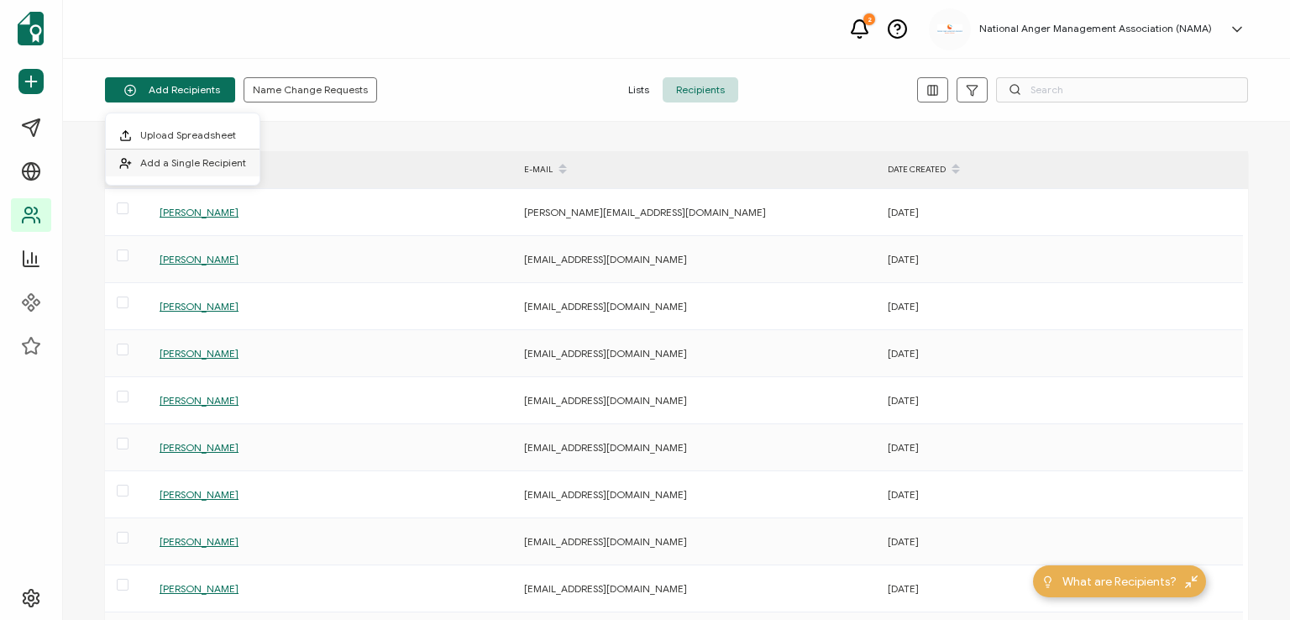
click at [183, 159] on span "Add a Single Recipient" at bounding box center [193, 162] width 106 height 13
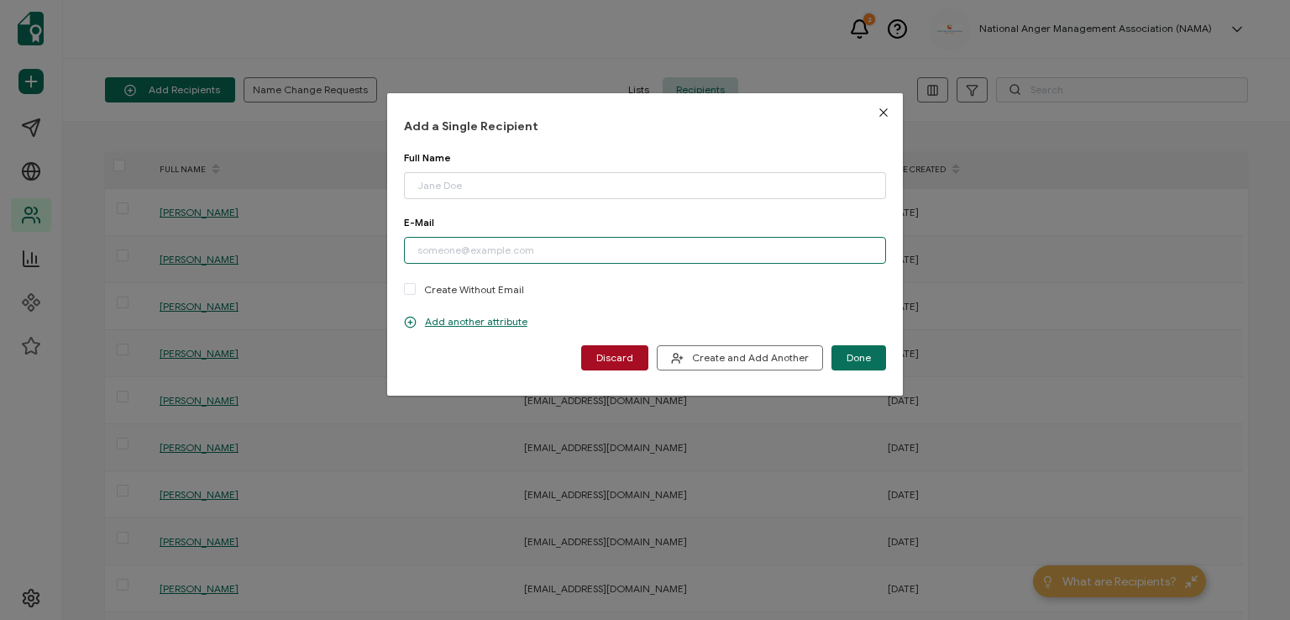
paste input "[EMAIL_ADDRESS][DOMAIN_NAME]"
type input "[EMAIL_ADDRESS][DOMAIN_NAME]"
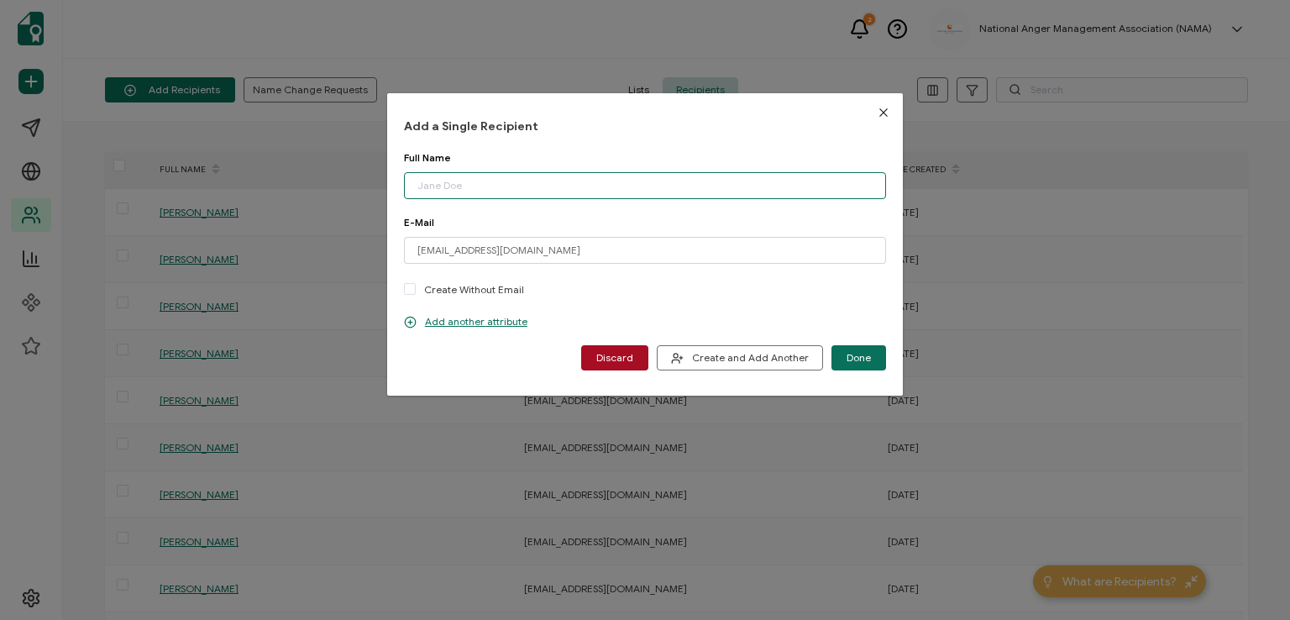
paste input "[PERSON_NAME]"
type input "[PERSON_NAME]"
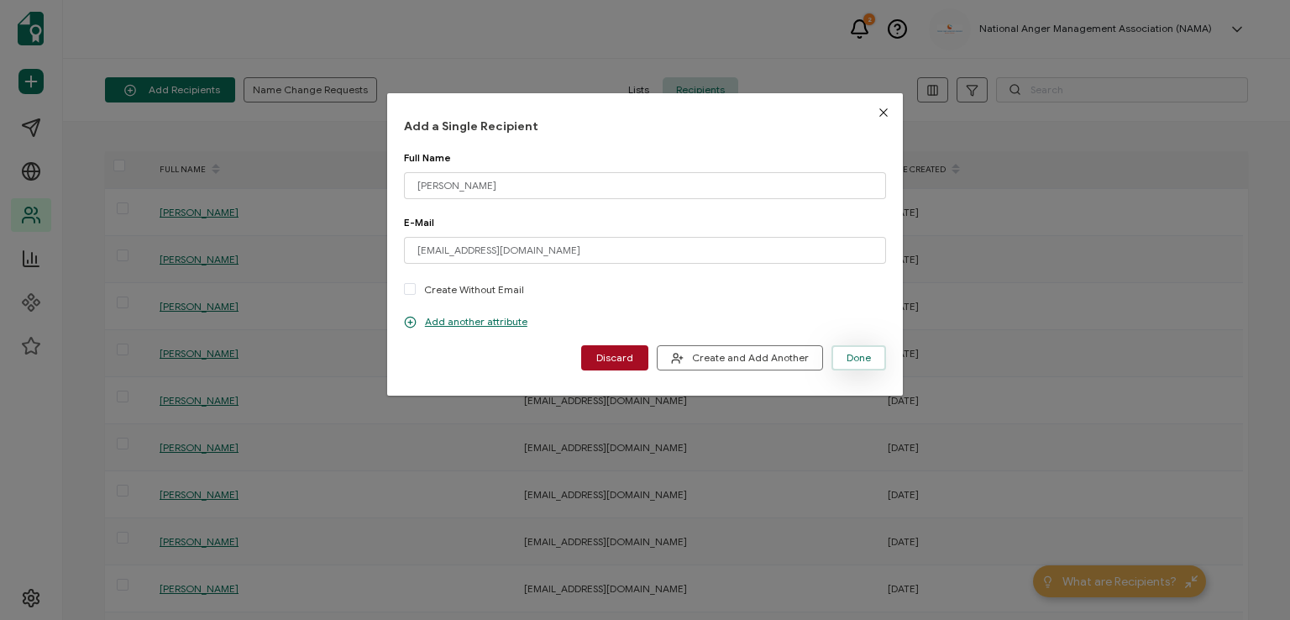
click at [849, 359] on span "Done" at bounding box center [859, 358] width 24 height 10
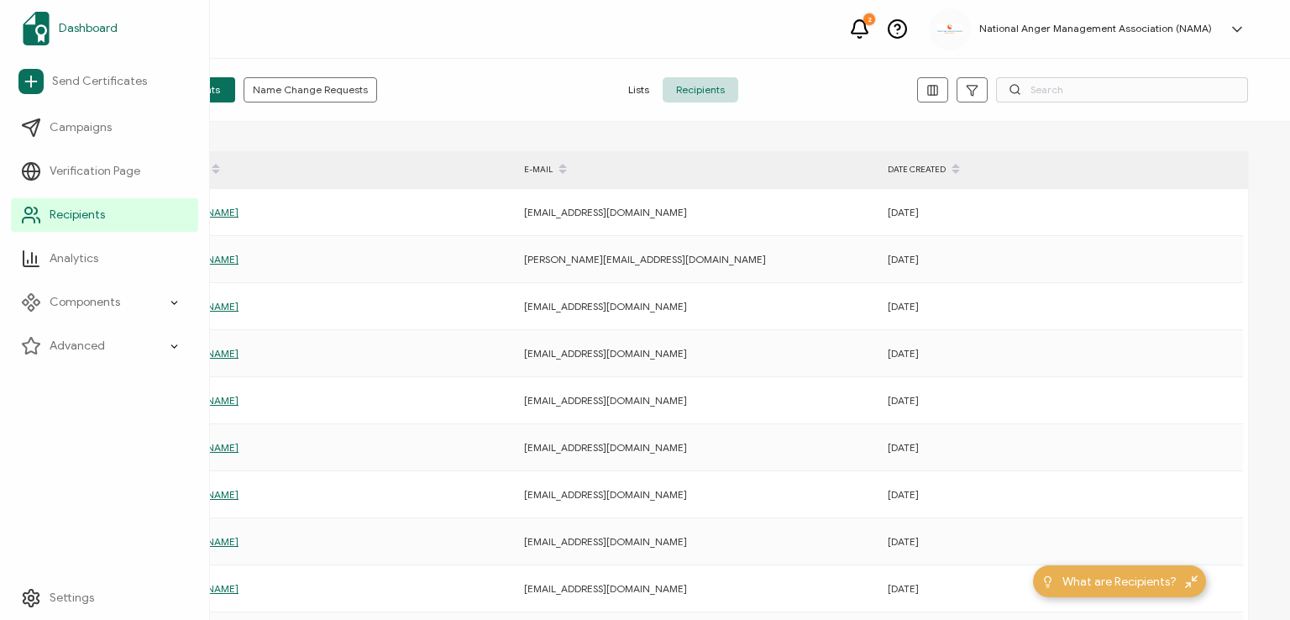
click at [87, 27] on span "Dashboard" at bounding box center [88, 28] width 59 height 17
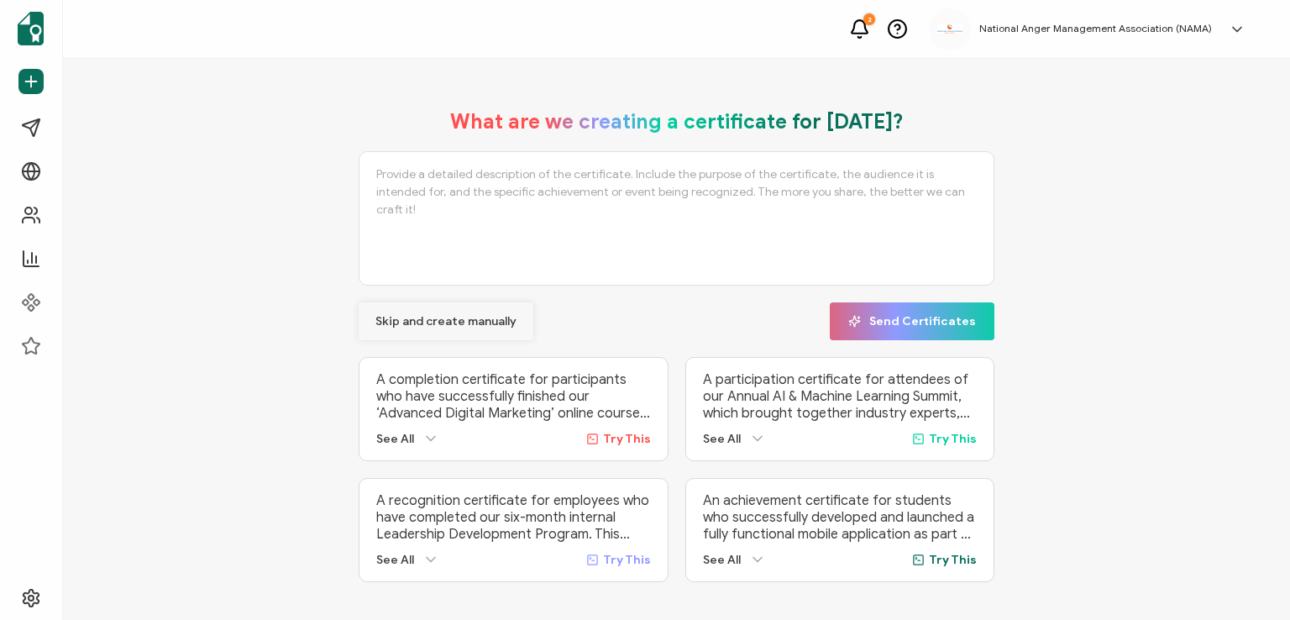
click at [428, 322] on span "Skip and create manually" at bounding box center [446, 322] width 141 height 12
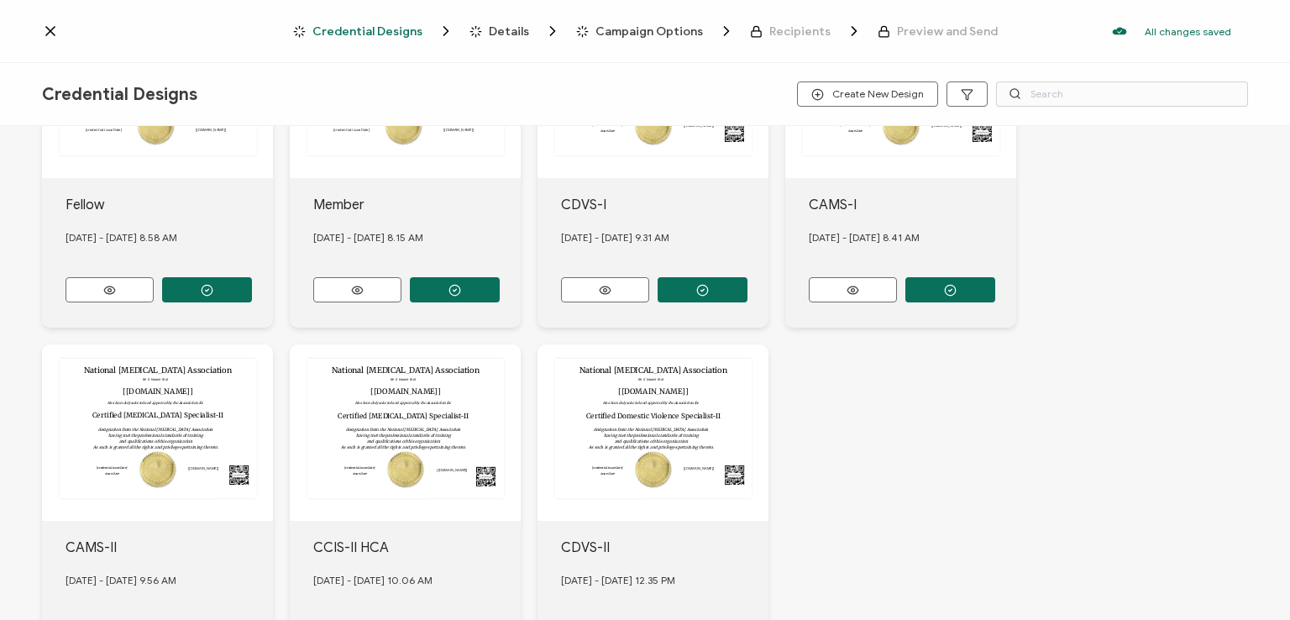
scroll to position [588, 0]
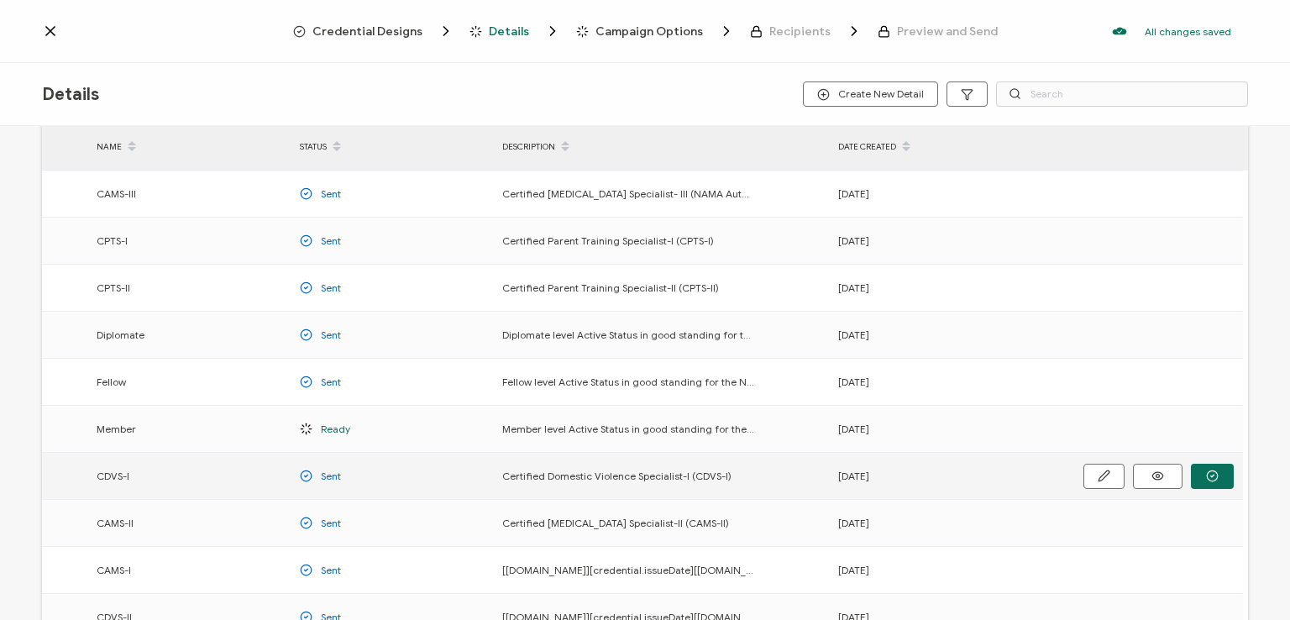
scroll to position [221, 0]
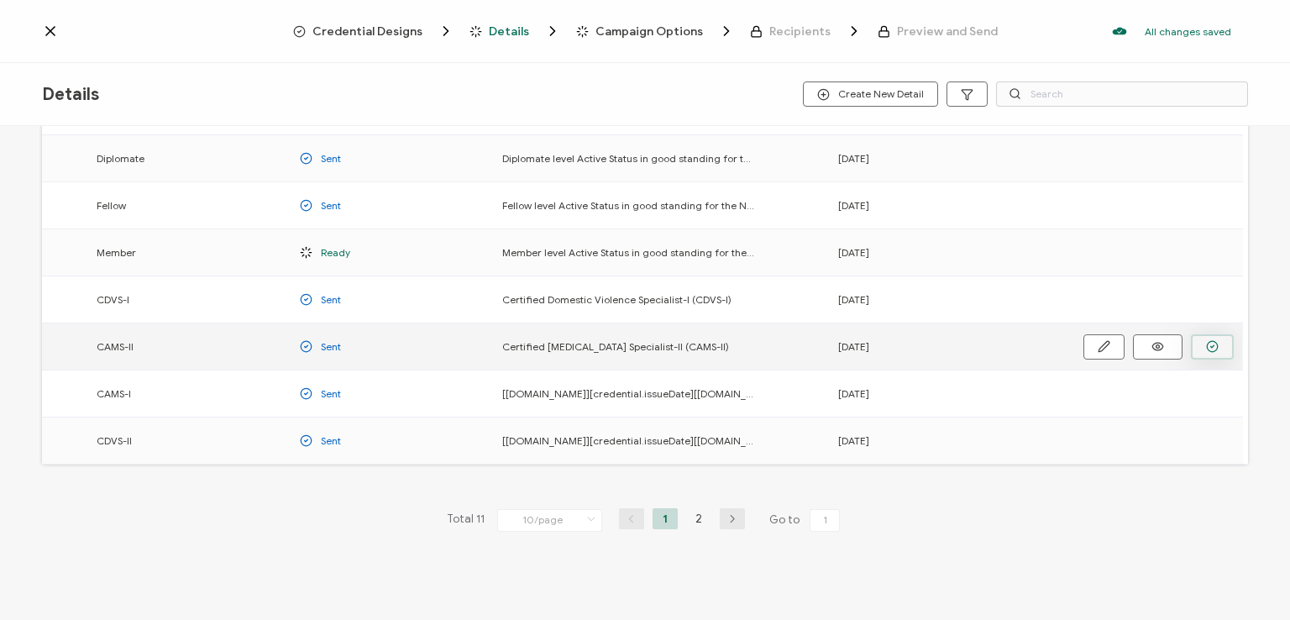
click at [0, 0] on icon "button" at bounding box center [0, 0] width 0 height 0
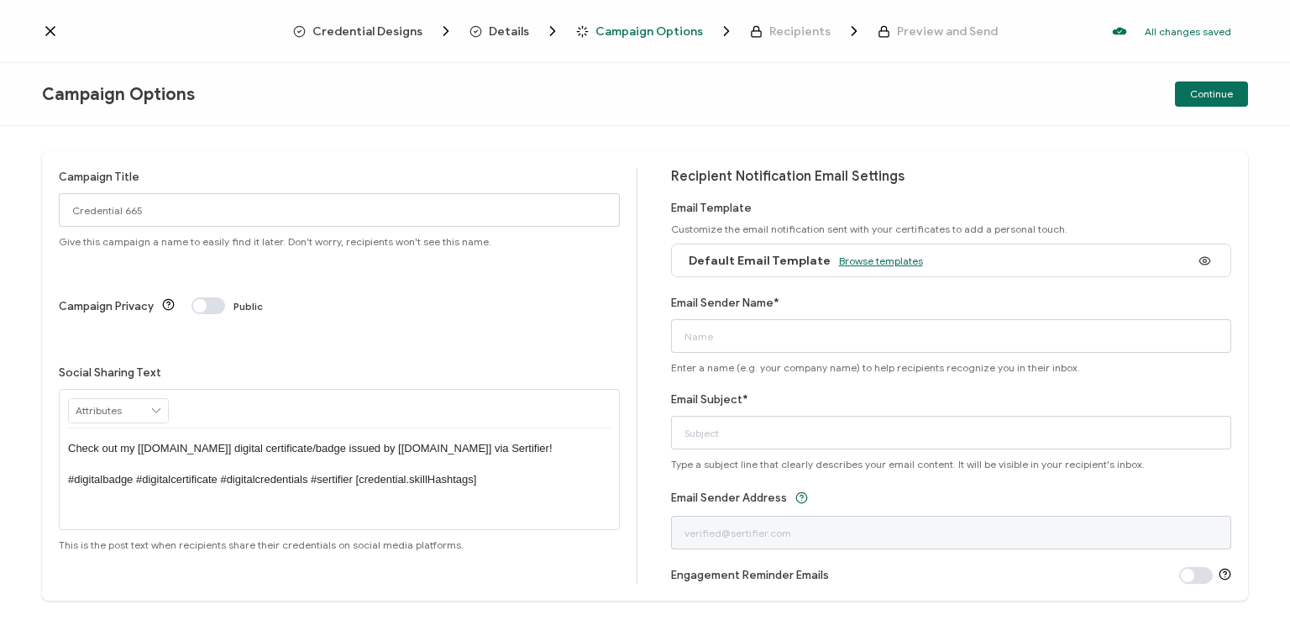
click at [886, 260] on span "Browse templates" at bounding box center [881, 261] width 84 height 13
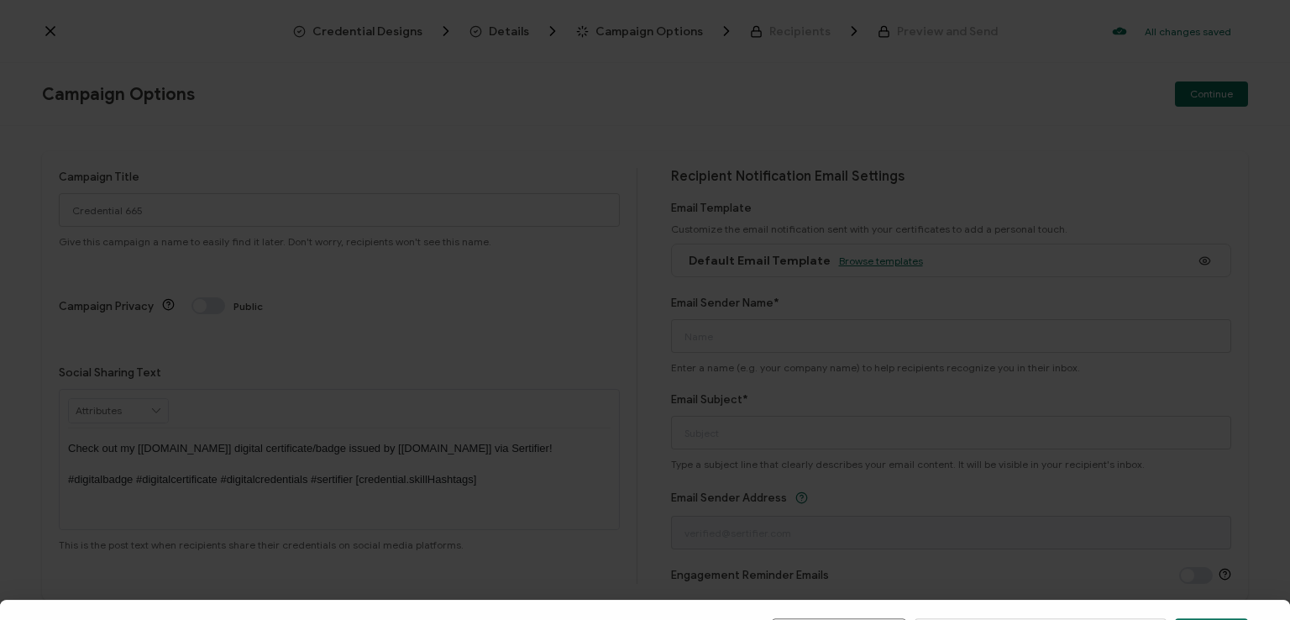
scroll to position [261, 0]
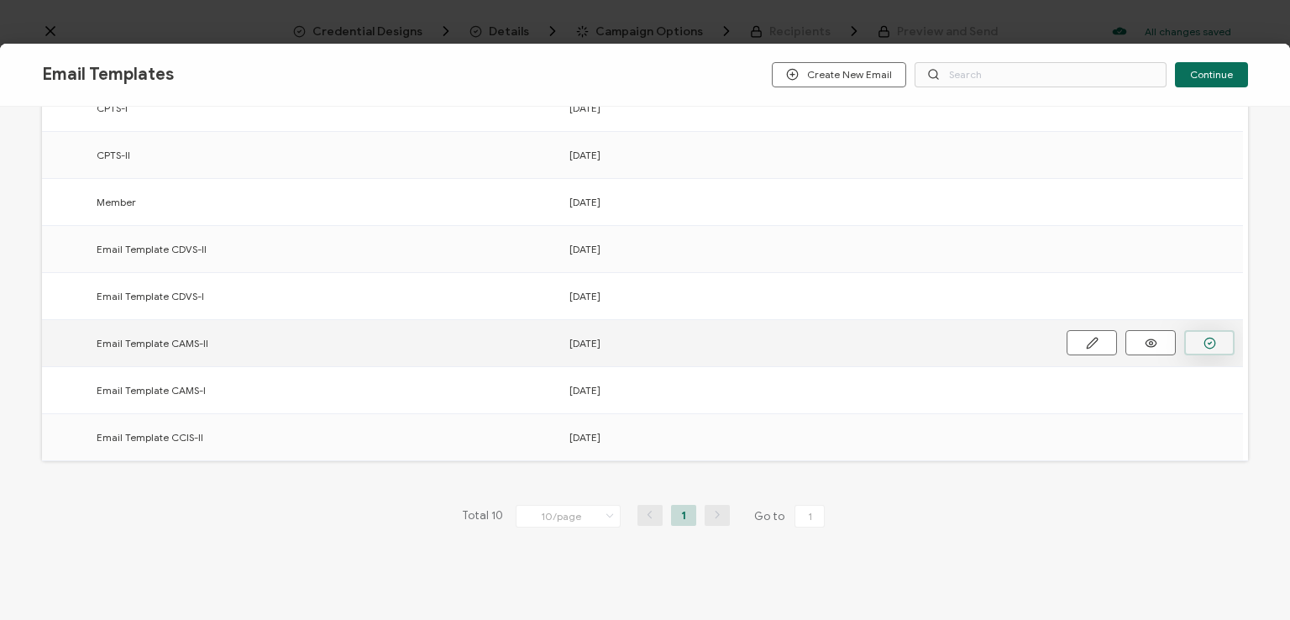
click at [0, 0] on icon "button" at bounding box center [0, 0] width 0 height 0
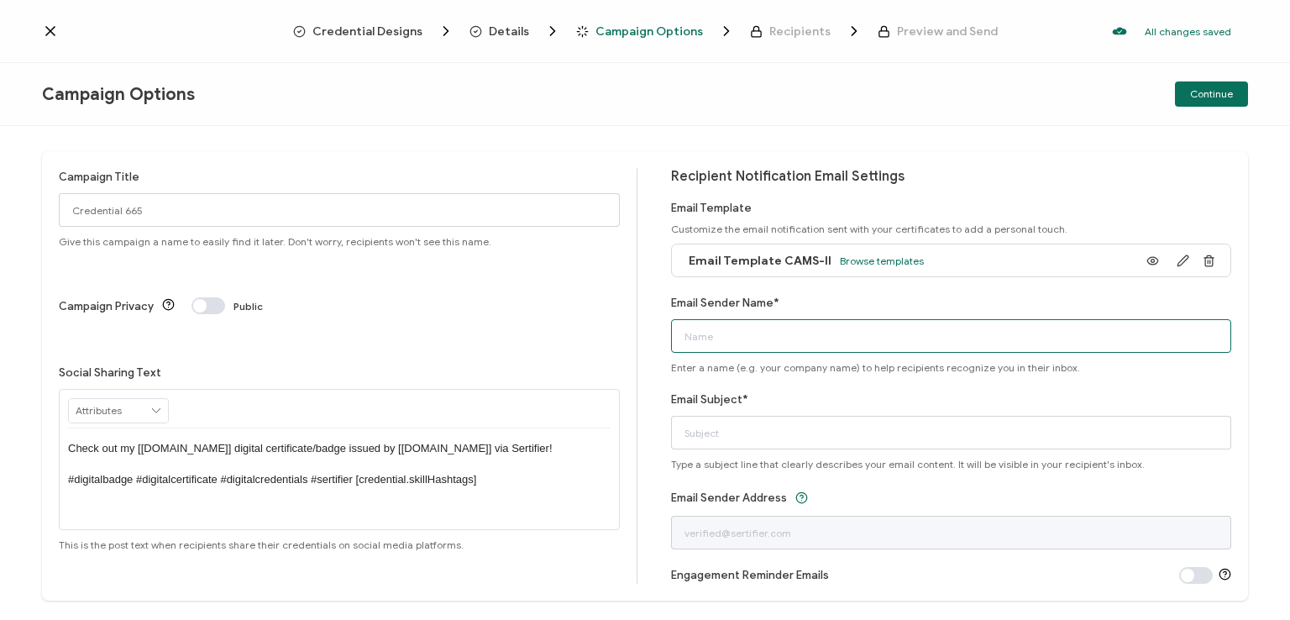
click at [943, 329] on input "Email Sender Name*" at bounding box center [951, 336] width 561 height 34
type input "National [MEDICAL_DATA] Association"
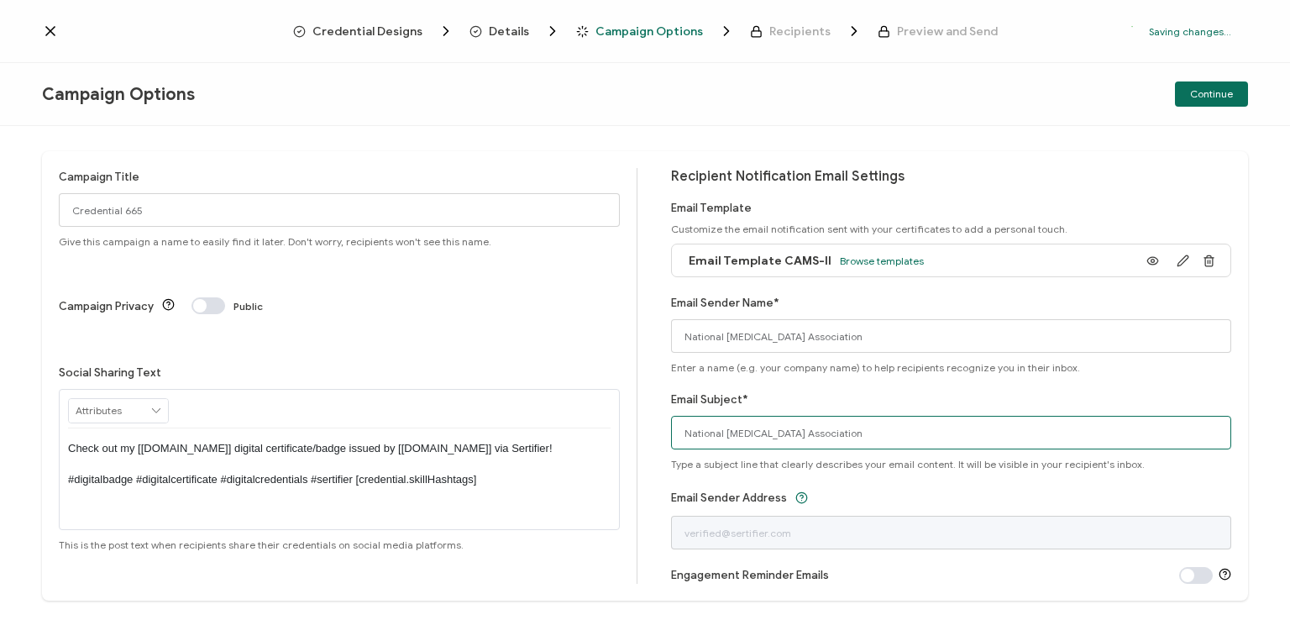
drag, startPoint x: 886, startPoint y: 435, endPoint x: 528, endPoint y: 419, distance: 358.3
click at [528, 419] on div "Campaign Title Credential 665 Give this campaign a name to easily find it later…" at bounding box center [645, 375] width 1206 height 449
type input "CAMS-II digital certificate"
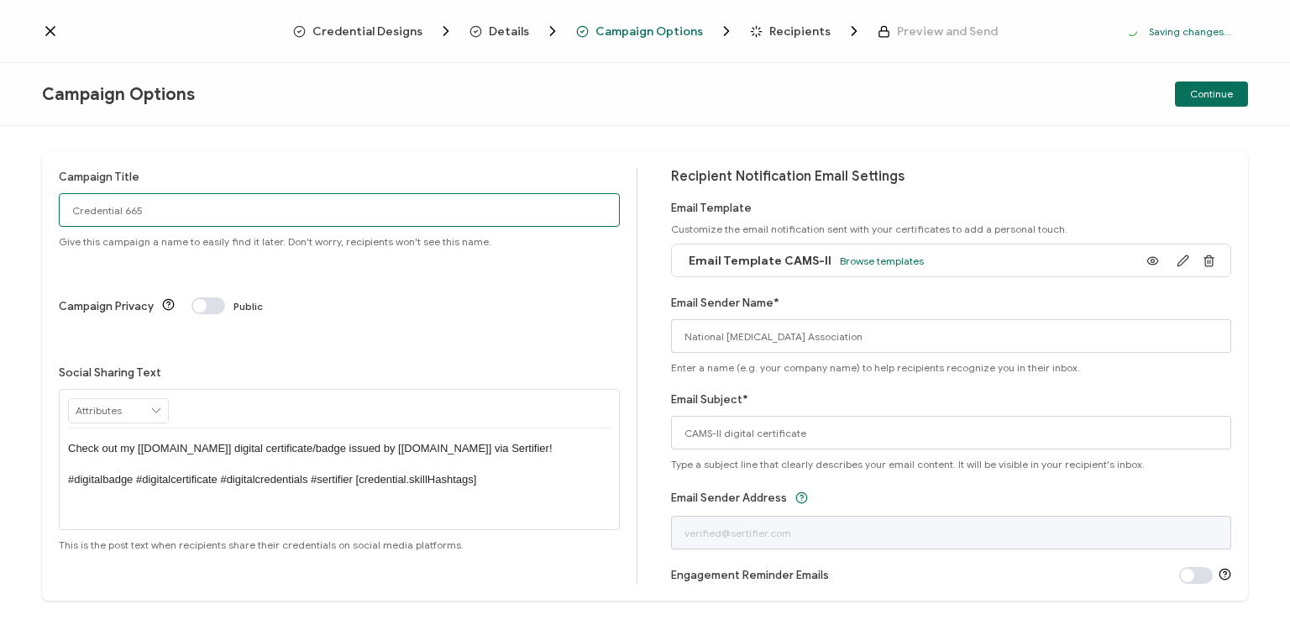
drag, startPoint x: 197, startPoint y: 203, endPoint x: 71, endPoint y: 197, distance: 126.2
click at [71, 197] on input "Credential 665" at bounding box center [339, 210] width 561 height 34
type input "CAMS-II 1 - [DATE]"
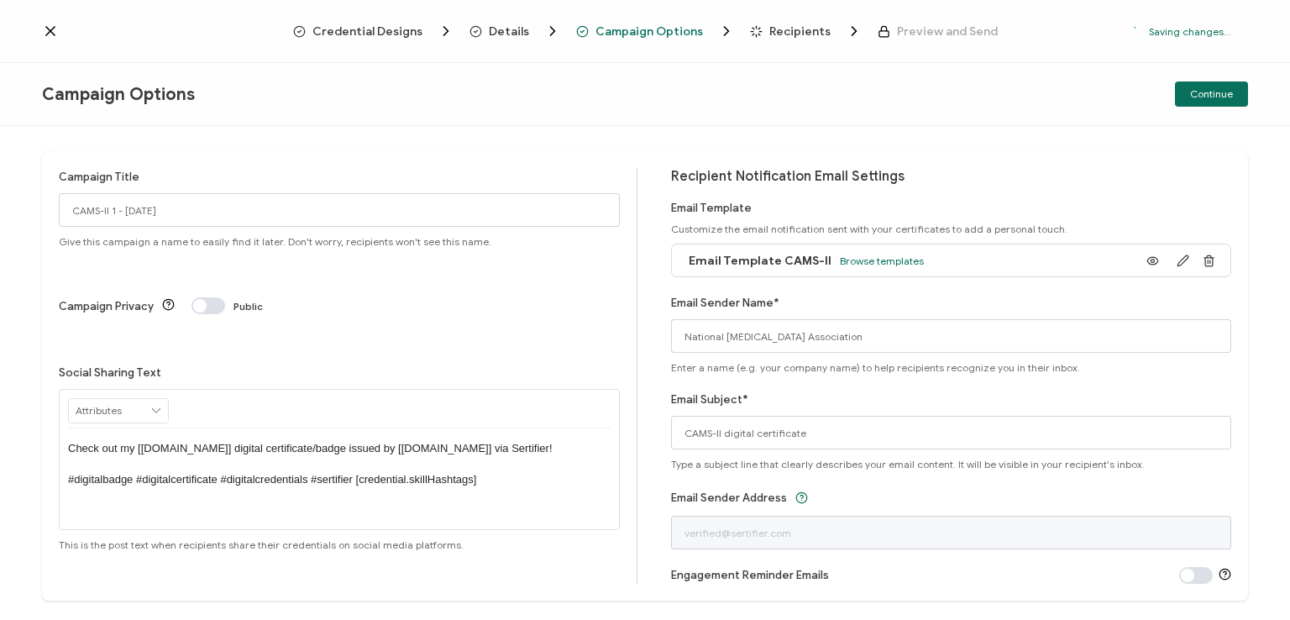
click at [333, 441] on p "Check out my [[DOMAIN_NAME]] digital certificate/badge issued by [[DOMAIN_NAME]…" at bounding box center [339, 464] width 543 height 46
click at [527, 146] on div "Campaign Title CAMS-II 1 - [DATE] Give this campaign a name to easily find it l…" at bounding box center [645, 373] width 1290 height 494
click at [781, 98] on div "Campaign Options Continue" at bounding box center [645, 94] width 1290 height 63
click at [1200, 90] on span "Continue" at bounding box center [1212, 94] width 43 height 10
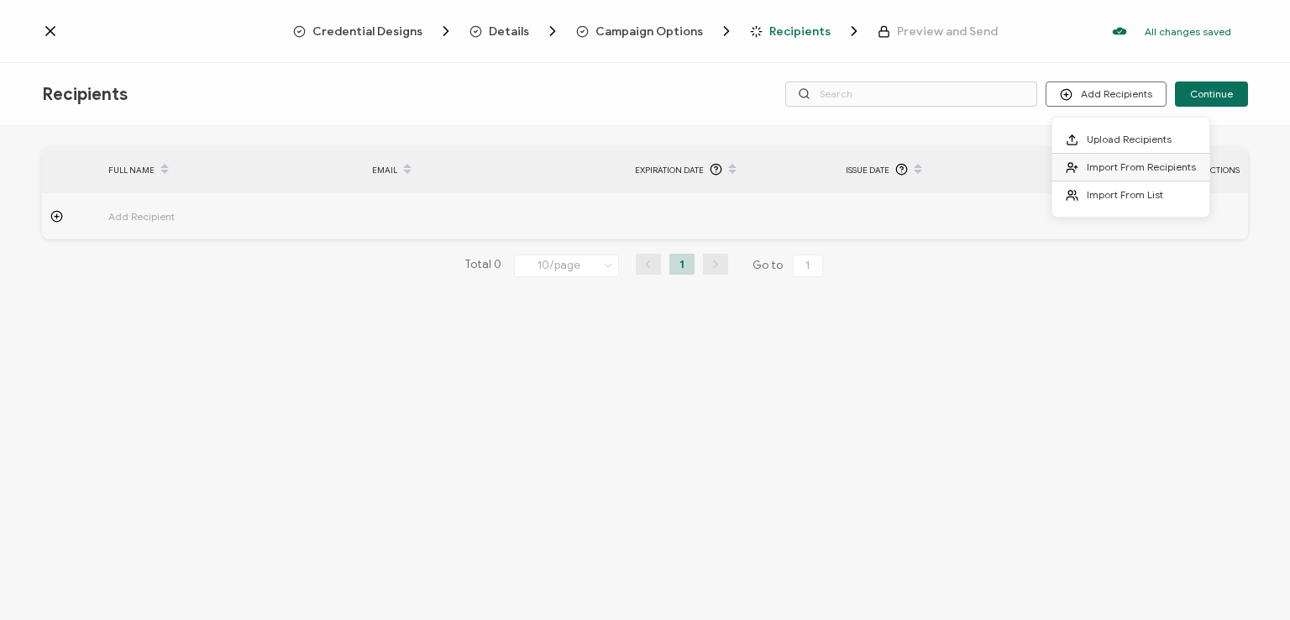
click at [1119, 160] on span "Import From Recipients" at bounding box center [1141, 166] width 109 height 13
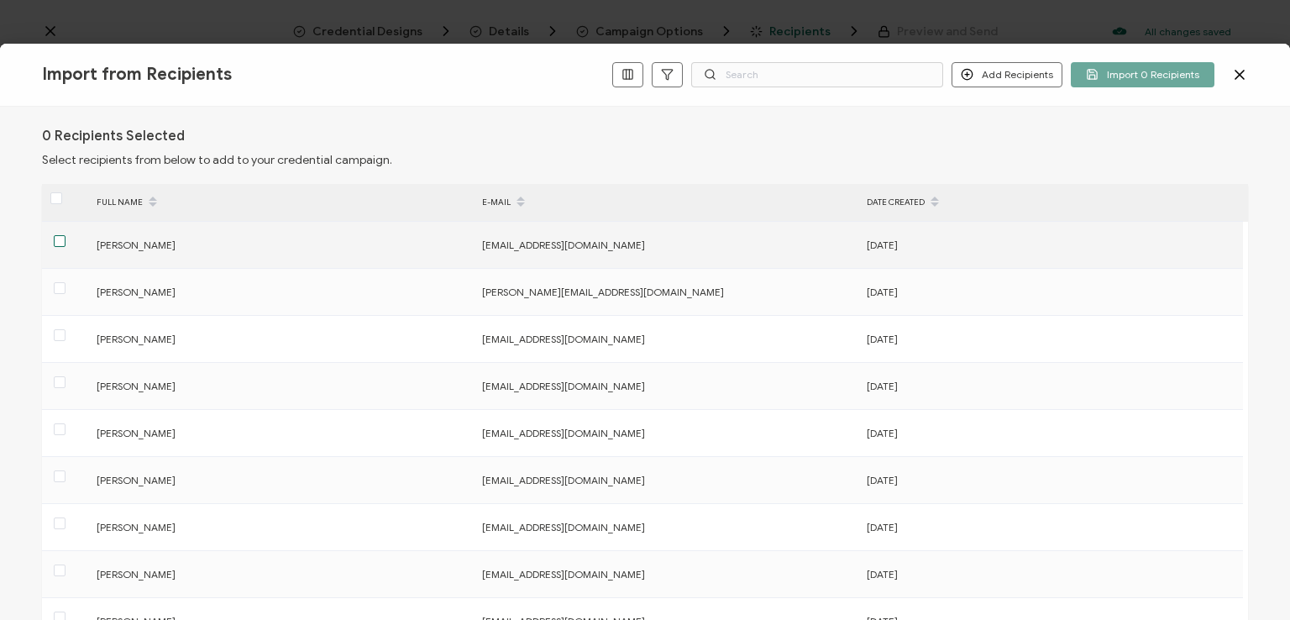
click at [54, 244] on span at bounding box center [60, 241] width 12 height 12
click at [66, 235] on input "checkbox" at bounding box center [66, 235] width 0 height 0
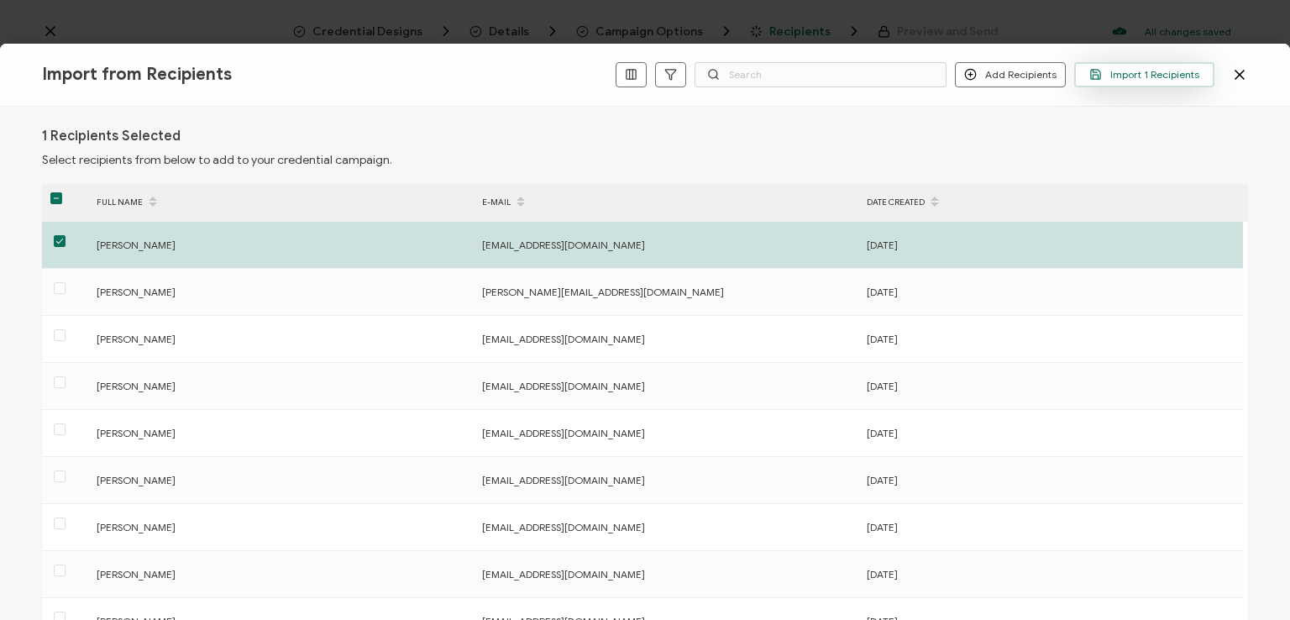
click at [1128, 72] on span "Import 1 Recipients" at bounding box center [1145, 74] width 110 height 13
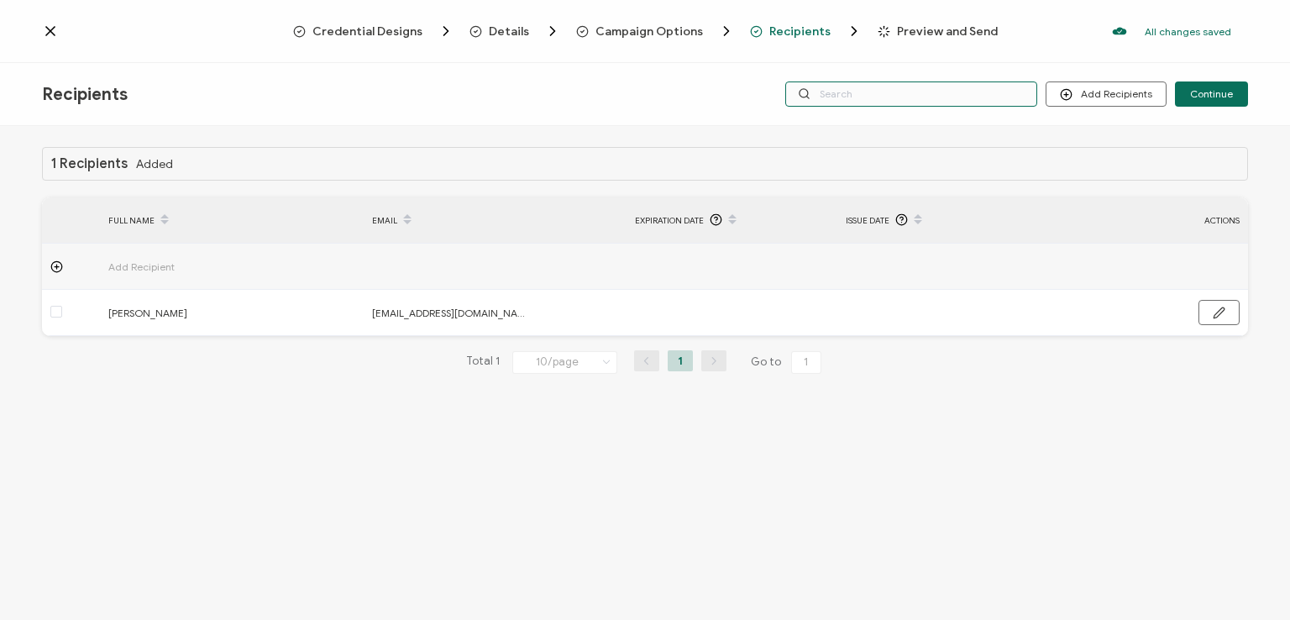
click at [935, 98] on input "text" at bounding box center [912, 93] width 252 height 25
click at [931, 60] on div "Credential Designs Details Campaign Options Recipients Preview and Send All cha…" at bounding box center [645, 31] width 1290 height 63
click at [927, 88] on input "text" at bounding box center [912, 93] width 252 height 25
click at [923, 129] on div "1 Recipients Added FULL NAME EMAIL Expiration Date Issue Date ACTIONS Add Recip…" at bounding box center [645, 375] width 1290 height 498
click at [918, 98] on input "text" at bounding box center [912, 93] width 252 height 25
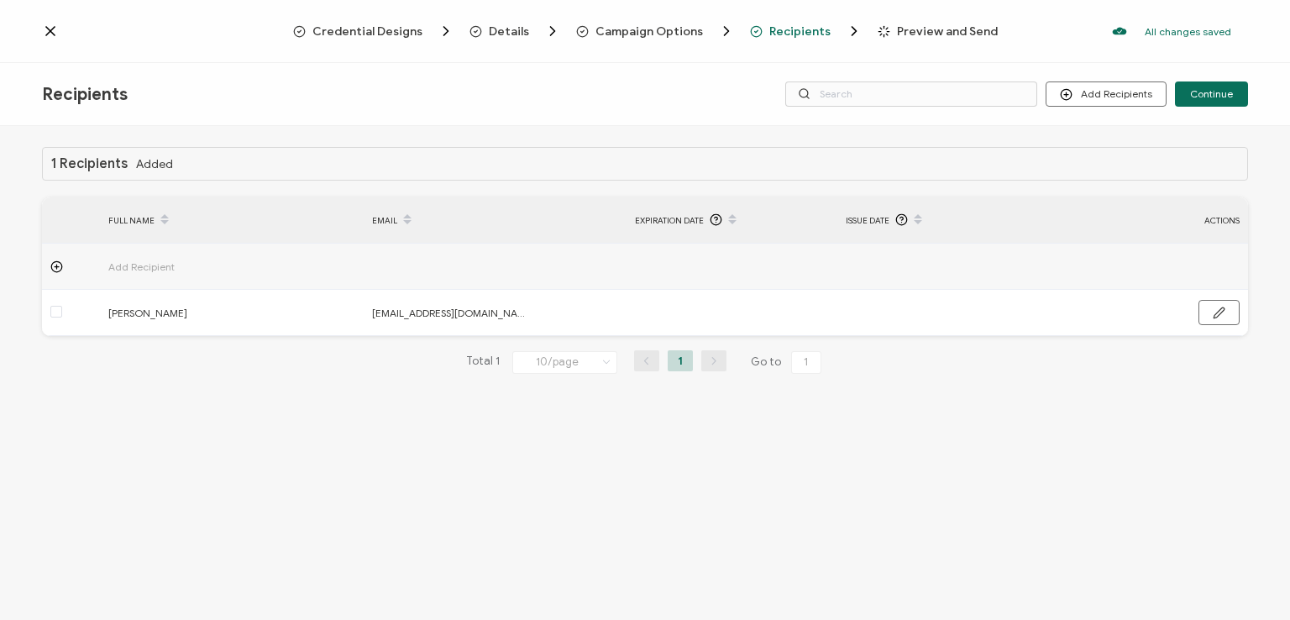
click at [918, 64] on div "Recipients Add Recipients Upload Recipients Import From Recipients Import From …" at bounding box center [645, 94] width 1290 height 63
click at [1203, 89] on span "Continue" at bounding box center [1212, 94] width 43 height 10
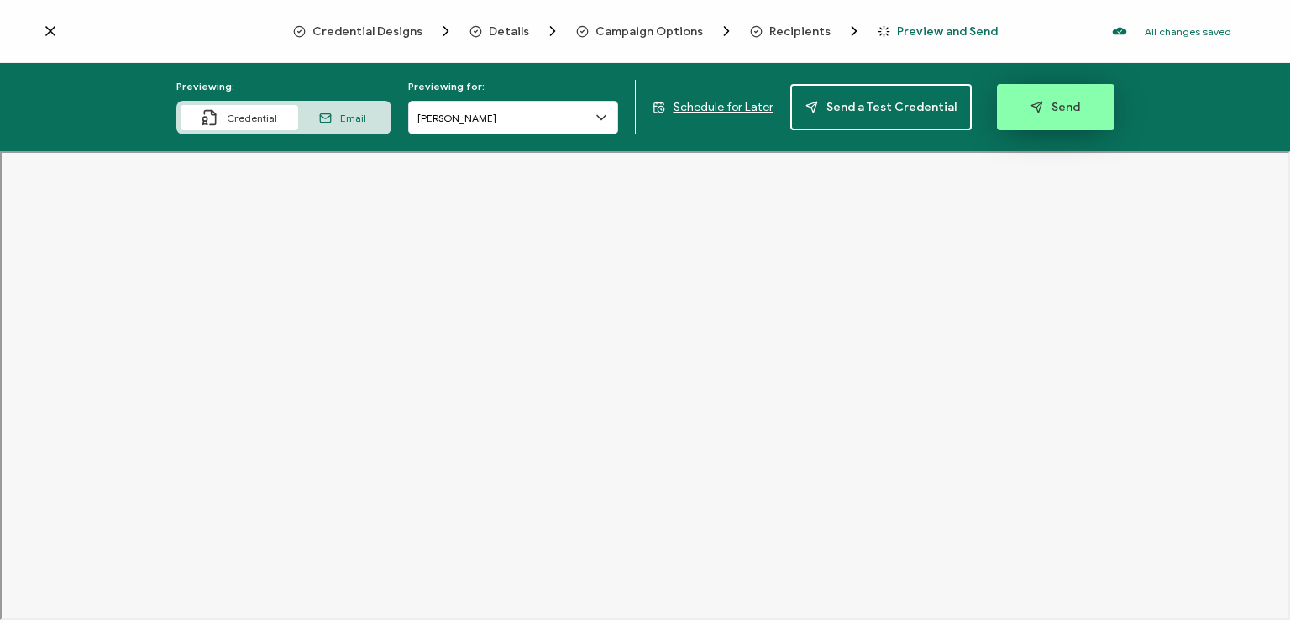
click at [1042, 109] on span "Send" at bounding box center [1056, 107] width 50 height 13
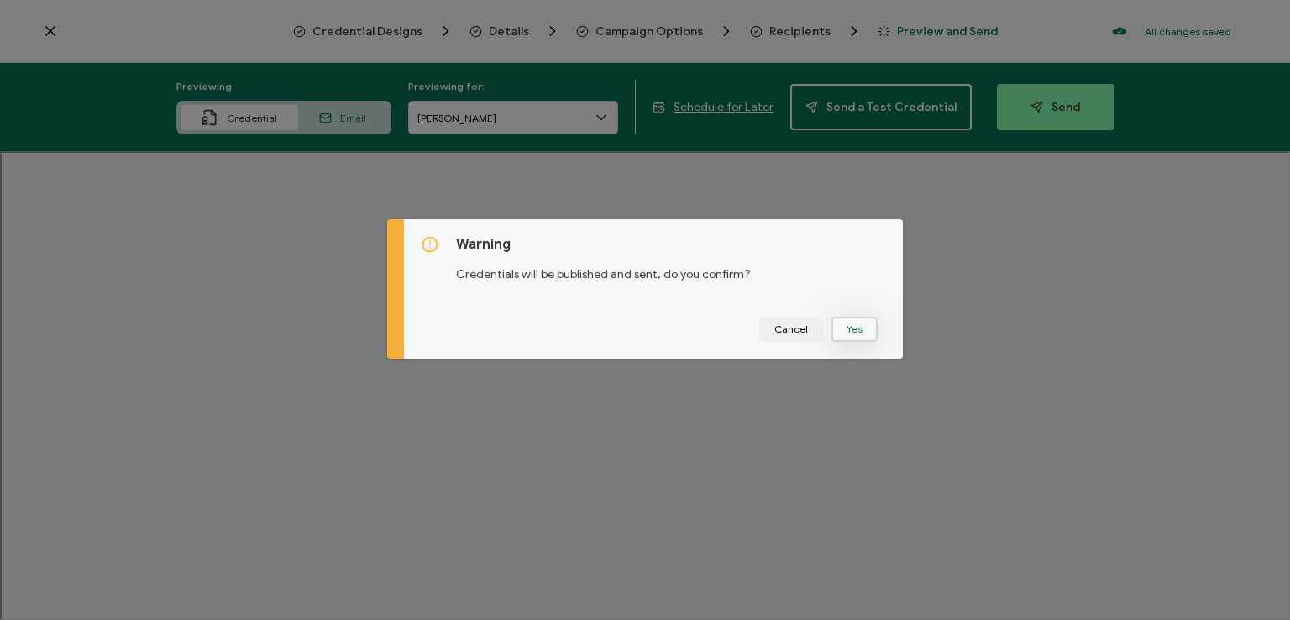
click at [854, 329] on button "Yes" at bounding box center [855, 329] width 46 height 25
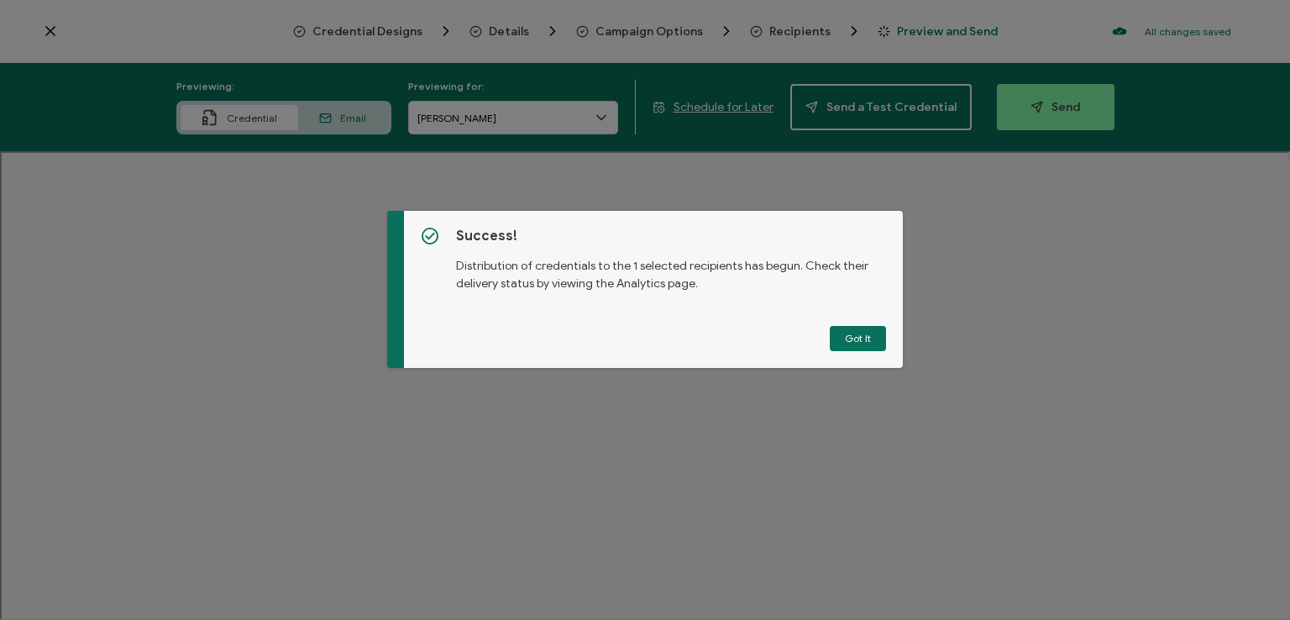
click at [854, 329] on button "Got It" at bounding box center [858, 338] width 56 height 25
